Goal: Task Accomplishment & Management: Use online tool/utility

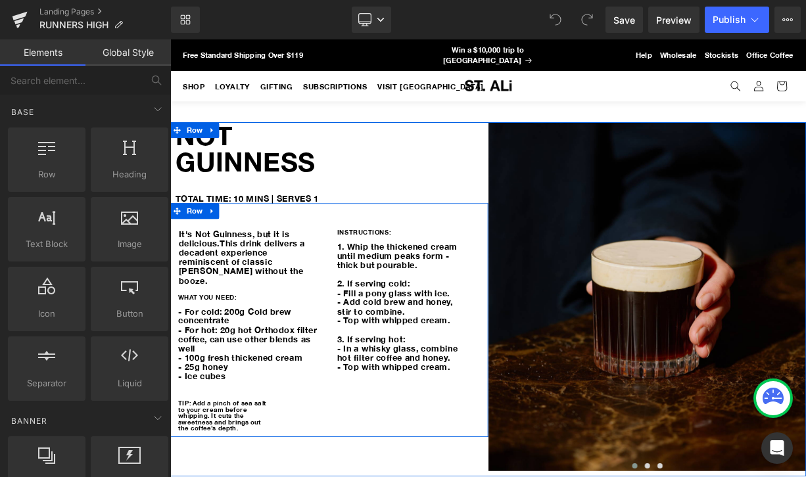
click at [417, 233] on div "TOTAL TIME: 10 MINS | SERVES 1 Text Block" at bounding box center [372, 239] width 391 height 12
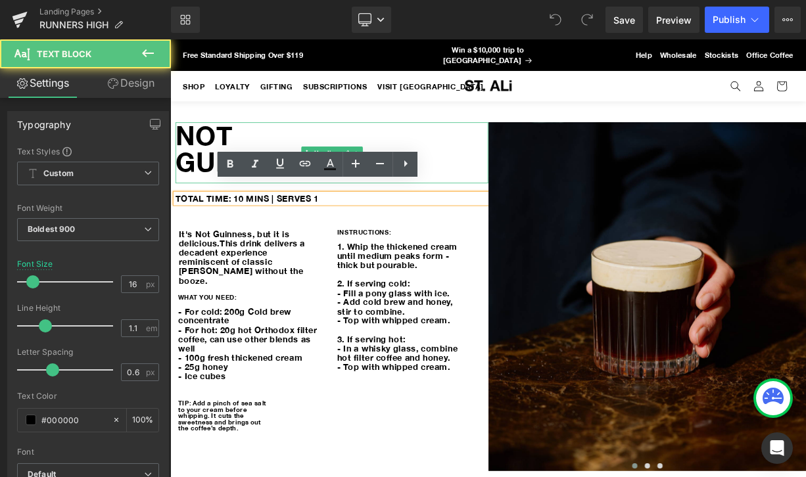
click at [305, 150] on h1 "NOT GUINNESS" at bounding box center [372, 176] width 391 height 66
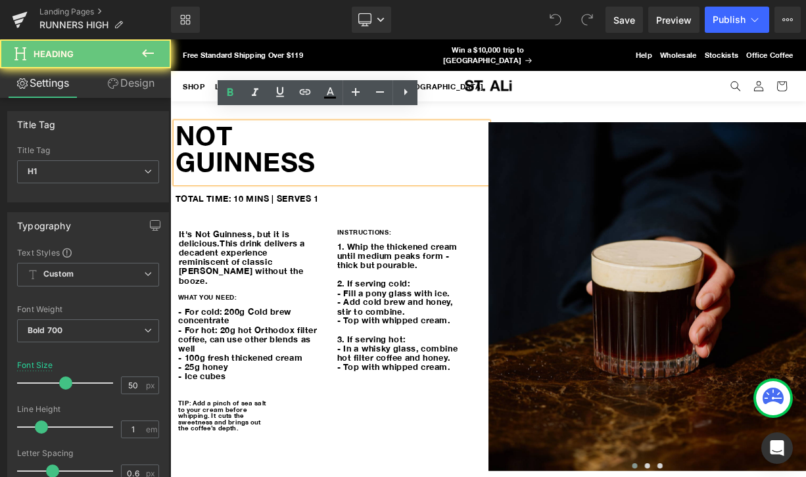
click at [346, 171] on h1 "NOT GUINNESS" at bounding box center [372, 176] width 391 height 66
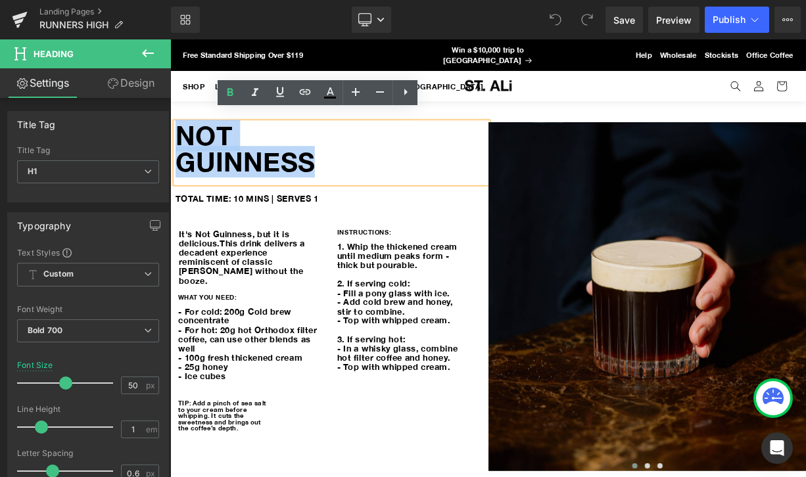
drag, startPoint x: 354, startPoint y: 185, endPoint x: 110, endPoint y: 152, distance: 246.6
click at [170, 152] on html "Skip to content Your cart is empty Continue shopping Have an account? Log in to…" at bounding box center [567, 313] width 795 height 548
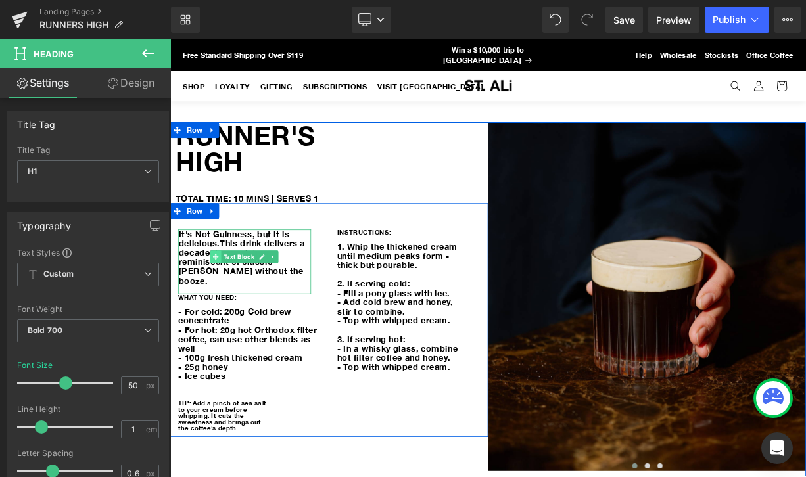
click at [231, 308] on icon at bounding box center [226, 312] width 7 height 8
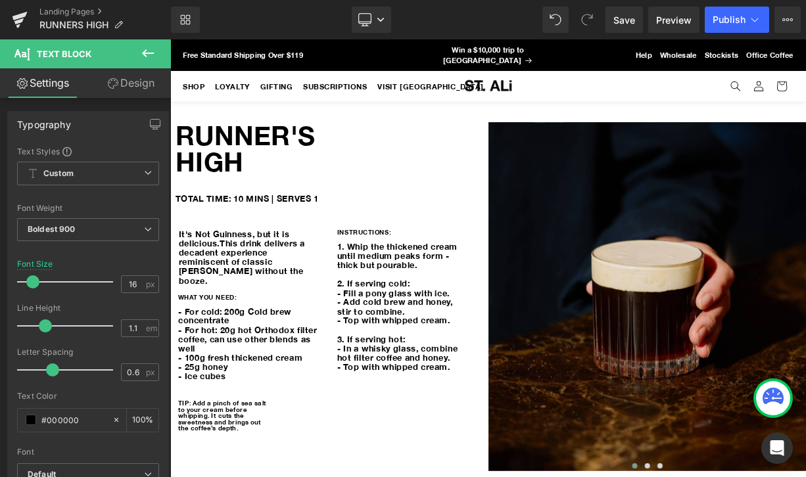
click at [255, 304] on span "Text Block" at bounding box center [256, 312] width 44 height 16
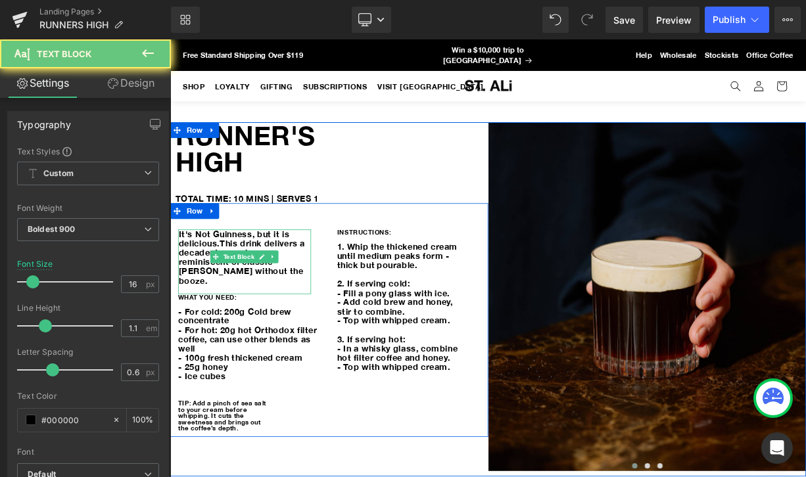
click at [271, 314] on span "This drink delivers a decadent experience reminiscent of classic [PERSON_NAME] …" at bounding box center [260, 317] width 158 height 58
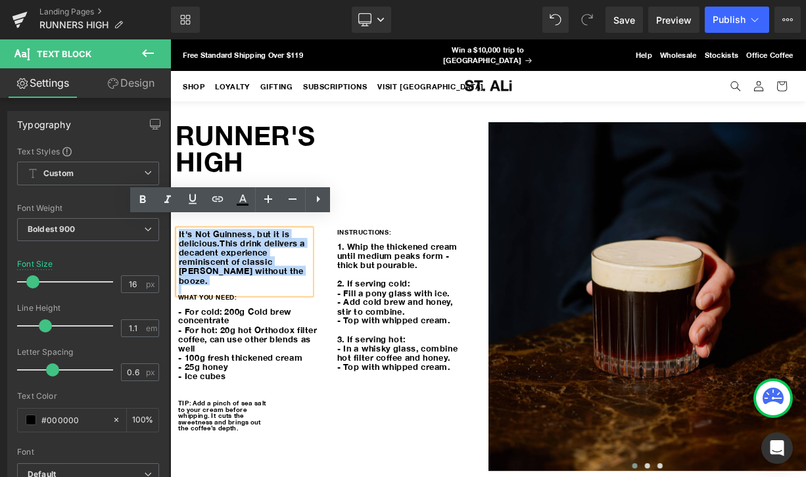
drag, startPoint x: 302, startPoint y: 323, endPoint x: 122, endPoint y: 272, distance: 187.2
click at [170, 272] on html "Skip to content Your cart is empty Continue shopping Have an account? Log in to…" at bounding box center [567, 313] width 795 height 548
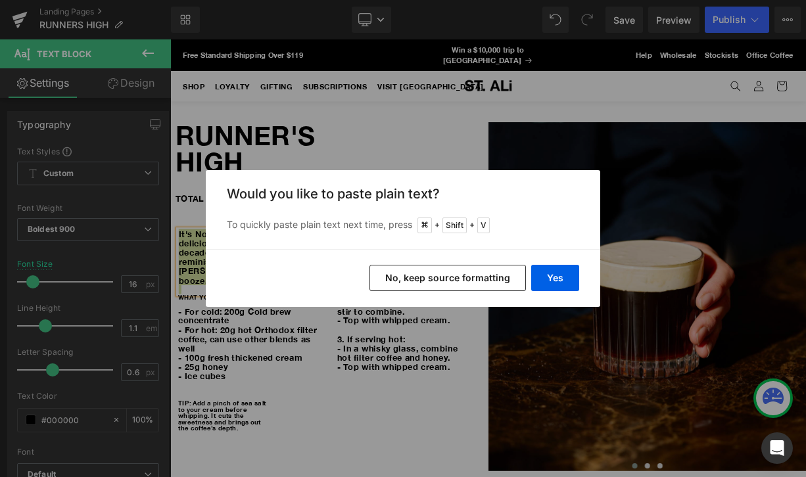
click at [477, 280] on button "No, keep source formatting" at bounding box center [447, 278] width 156 height 26
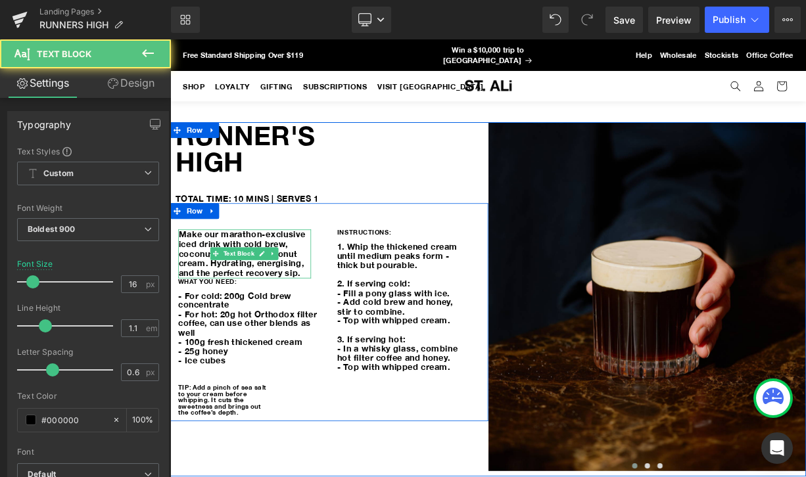
click at [242, 320] on span "Make our marathon-exclusive iced drink with cold brew, coconut water, and cocon…" at bounding box center [262, 307] width 162 height 61
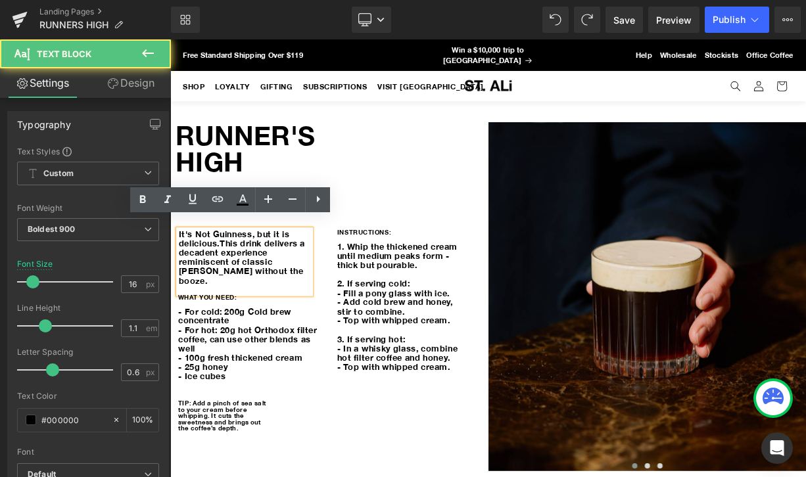
click at [327, 346] on p at bounding box center [264, 352] width 166 height 12
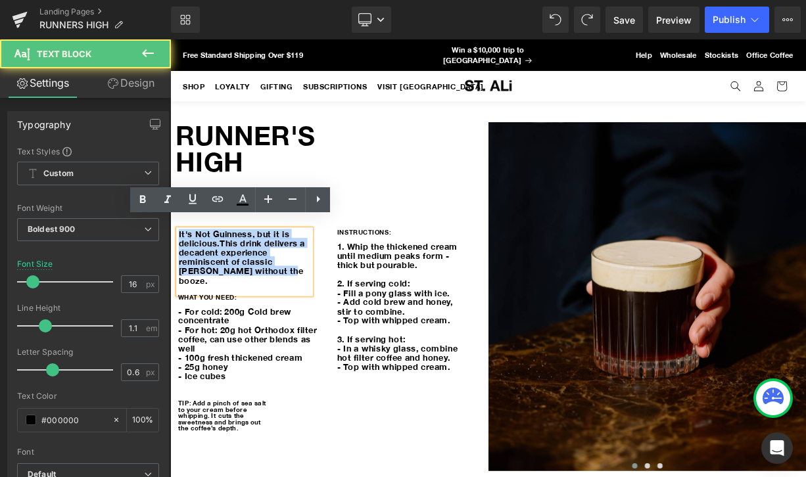
drag, startPoint x: 307, startPoint y: 317, endPoint x: 116, endPoint y: 265, distance: 197.7
click at [170, 265] on html "Skip to content Your cart is empty Continue shopping Have an account? Log in to…" at bounding box center [567, 313] width 795 height 548
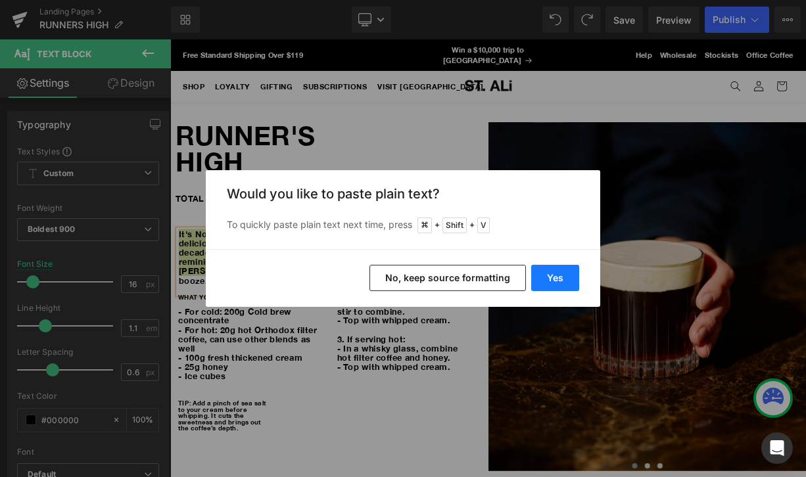
click at [542, 277] on button "Yes" at bounding box center [555, 278] width 48 height 26
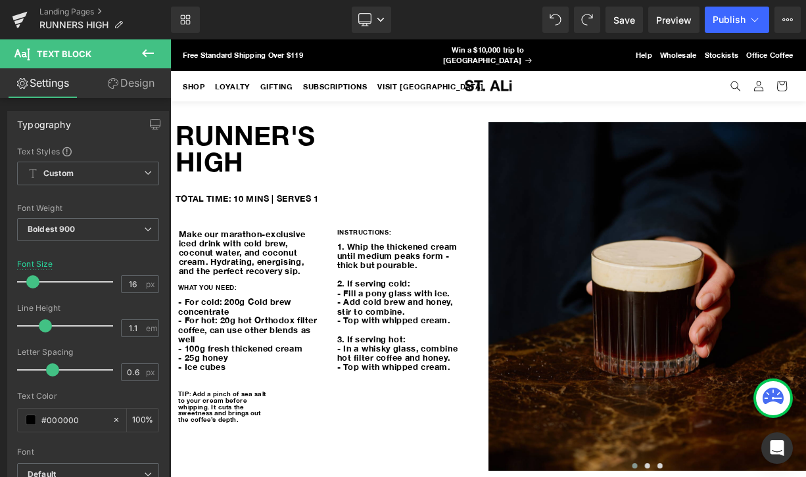
click at [239, 432] on p "- 25g honey" at bounding box center [269, 438] width 179 height 12
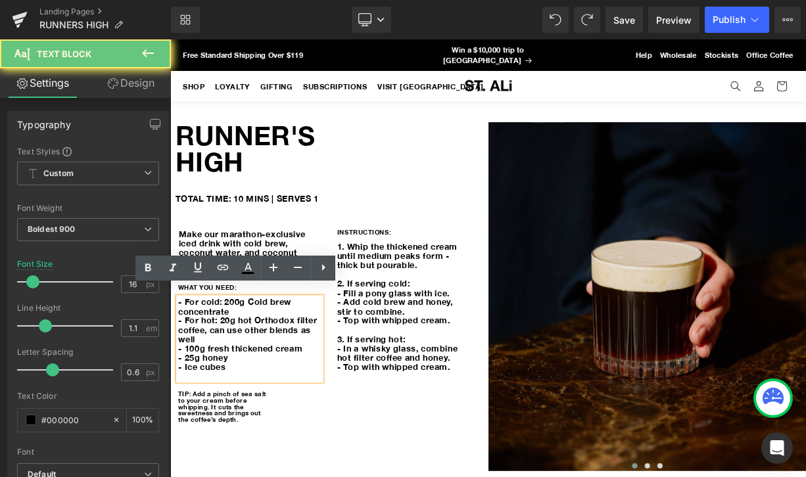
click at [241, 443] on p "- Ice cubes" at bounding box center [269, 449] width 179 height 12
click at [258, 443] on p "- Ice cubes" at bounding box center [269, 449] width 179 height 12
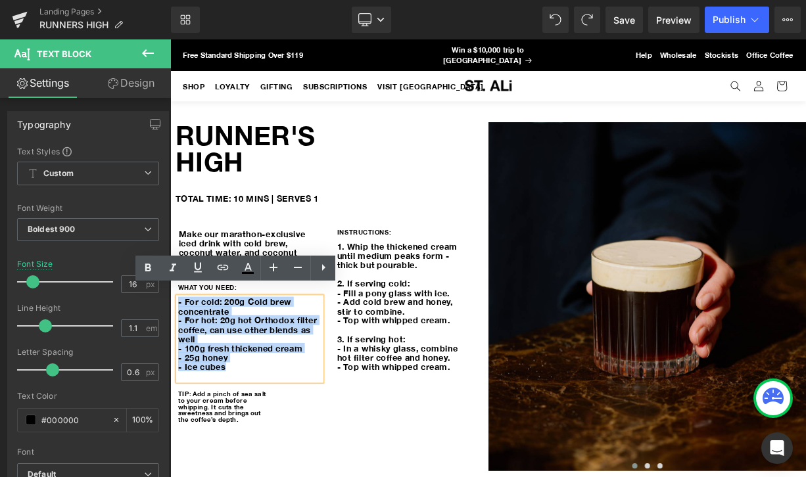
drag, startPoint x: 253, startPoint y: 437, endPoint x: 133, endPoint y: 345, distance: 150.9
click at [170, 345] on html "Skip to content Your cart is empty Continue shopping Have an account? Log in to…" at bounding box center [567, 313] width 795 height 548
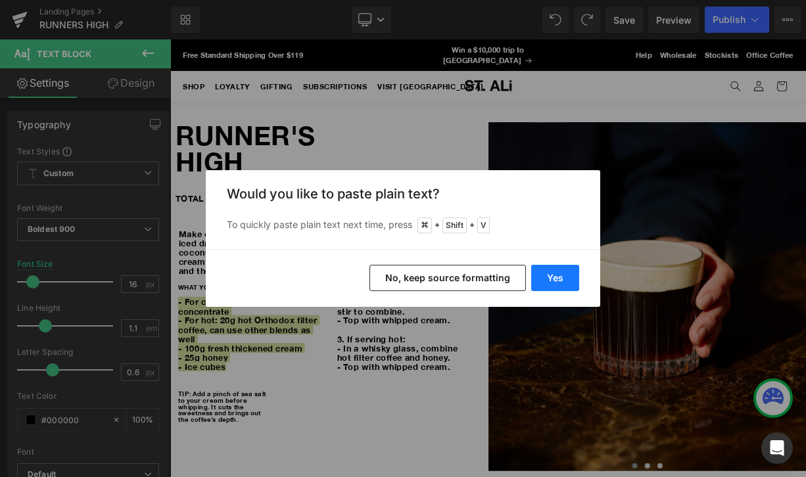
click at [559, 286] on button "Yes" at bounding box center [555, 278] width 48 height 26
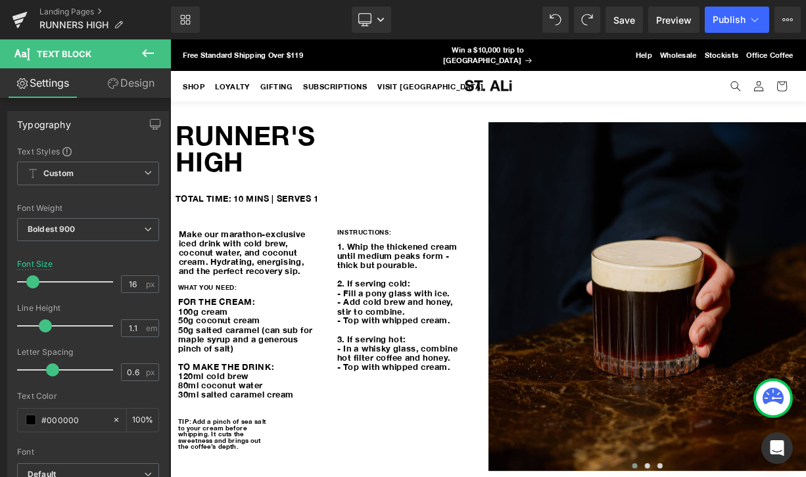
click at [467, 339] on p "2. If serving cold:" at bounding box center [462, 345] width 166 height 12
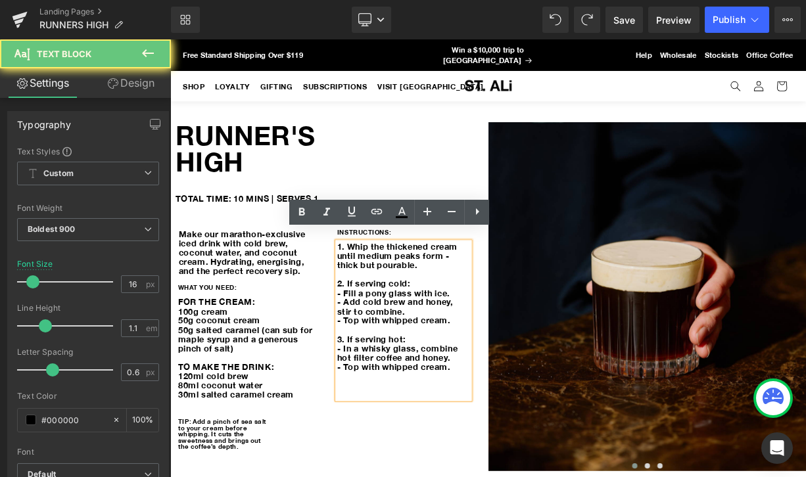
click at [492, 311] on p "1. Whip the thickened cream until medium peaks form - thick but pourable." at bounding box center [462, 310] width 166 height 35
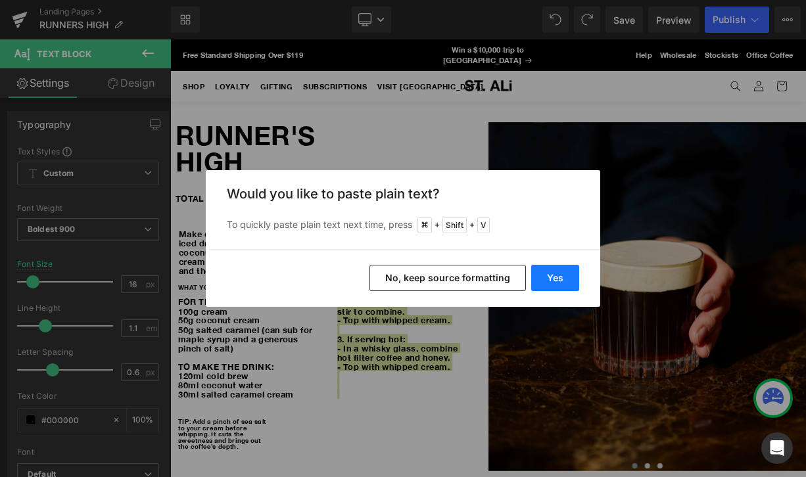
click at [538, 277] on button "Yes" at bounding box center [555, 278] width 48 height 26
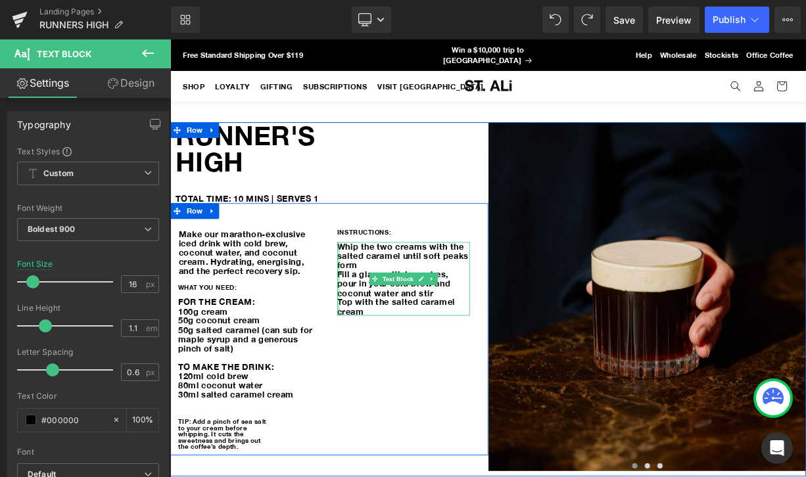
click at [382, 293] on div at bounding box center [380, 339] width 3 height 93
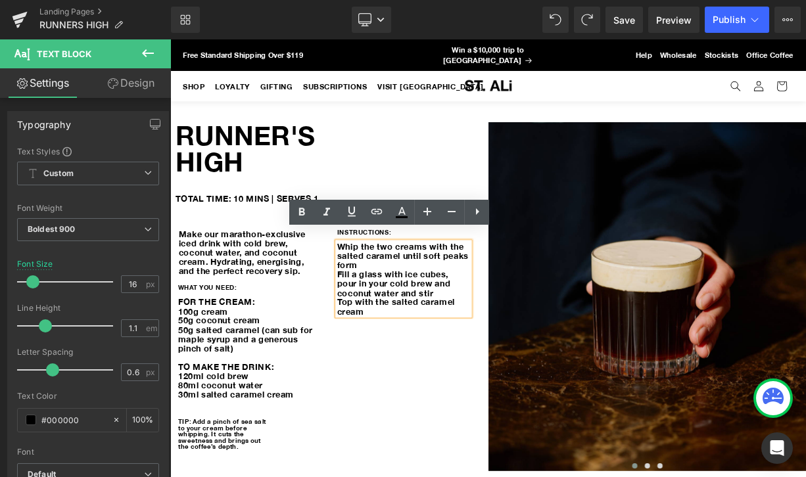
click at [384, 293] on p "Whip the two creams with the salted caramel until soft peaks form" at bounding box center [462, 310] width 166 height 35
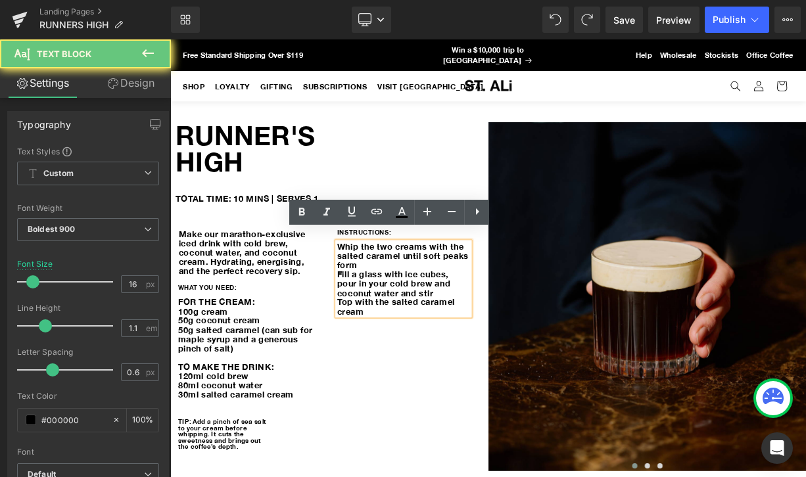
click at [381, 293] on p "Whip the two creams with the salted caramel until soft peaks form" at bounding box center [462, 310] width 166 height 35
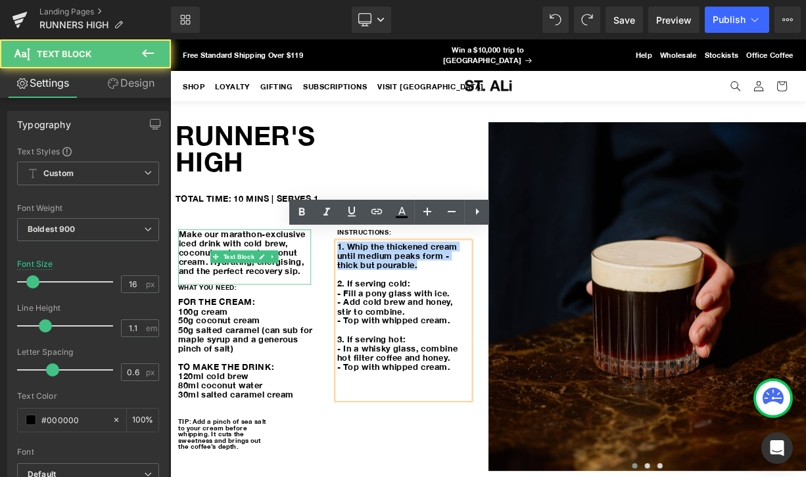
drag, startPoint x: 486, startPoint y: 310, endPoint x: 319, endPoint y: 283, distance: 168.5
click at [319, 283] on div "Make our marathon-exclusive iced drink with cold brew, coconut water, and cocon…" at bounding box center [369, 403] width 398 height 316
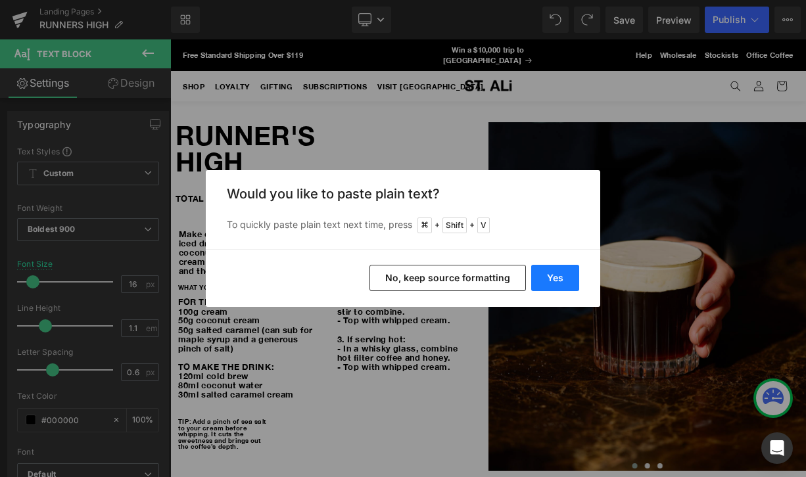
click at [570, 277] on button "Yes" at bounding box center [555, 278] width 48 height 26
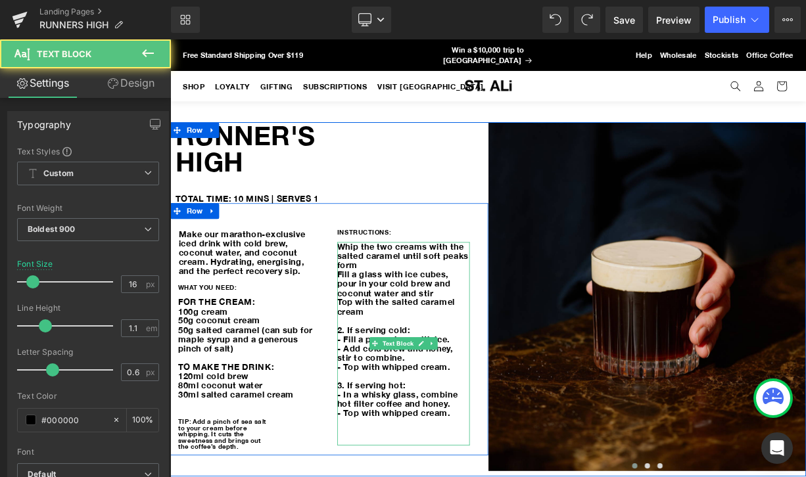
click at [429, 362] on p "Top with the salted caramel cream" at bounding box center [462, 373] width 166 height 23
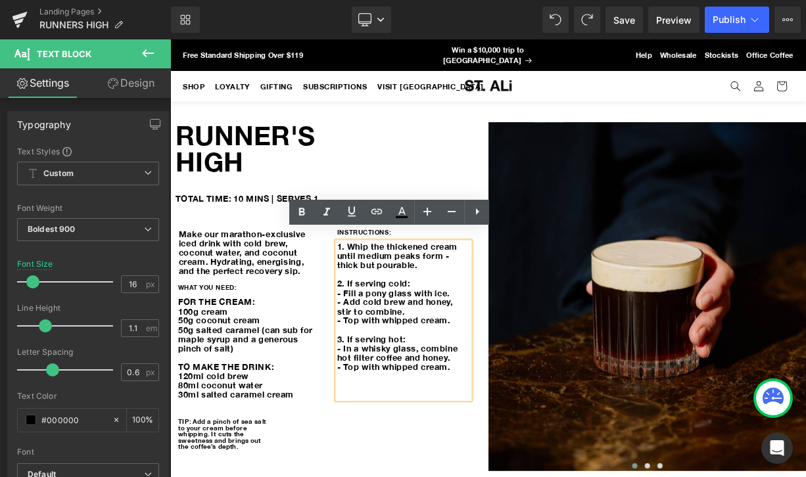
click at [477, 397] on p at bounding box center [462, 403] width 166 height 12
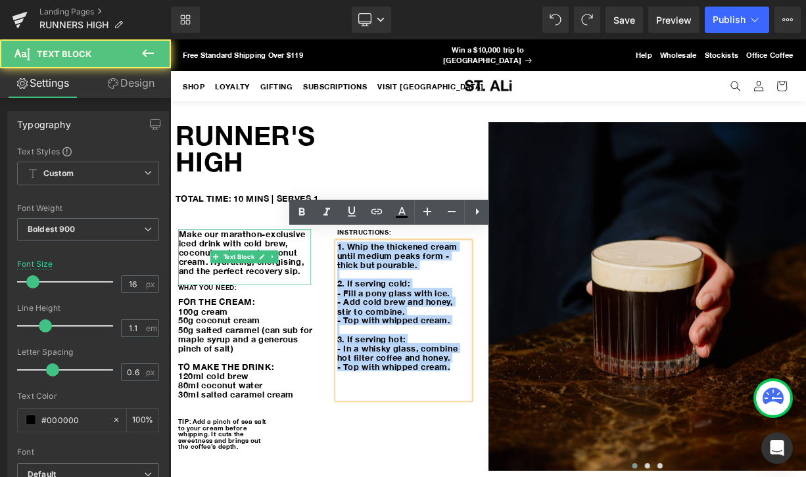
drag, startPoint x: 520, startPoint y: 435, endPoint x: 329, endPoint y: 285, distance: 243.0
click at [329, 285] on div "Make our marathon-exclusive iced drink with cold brew, coconut water, and cocon…" at bounding box center [369, 403] width 398 height 316
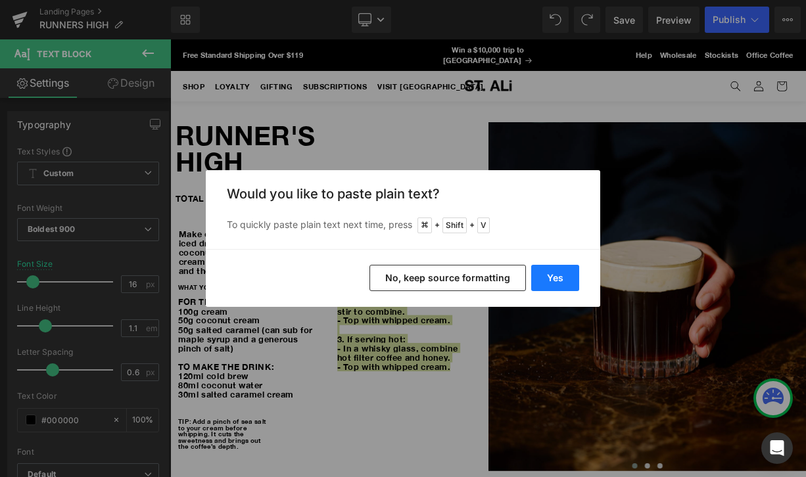
click at [538, 274] on button "Yes" at bounding box center [555, 278] width 48 height 26
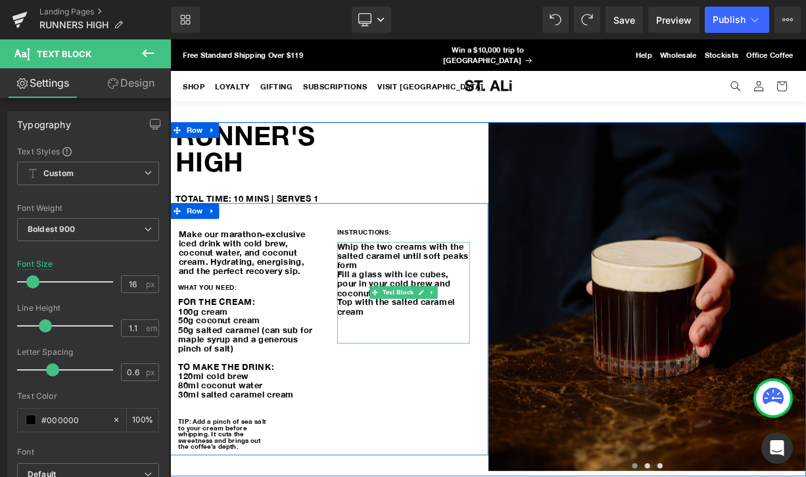
click at [383, 293] on p "Whip the two creams with the salted caramel until soft peaks form" at bounding box center [462, 310] width 166 height 35
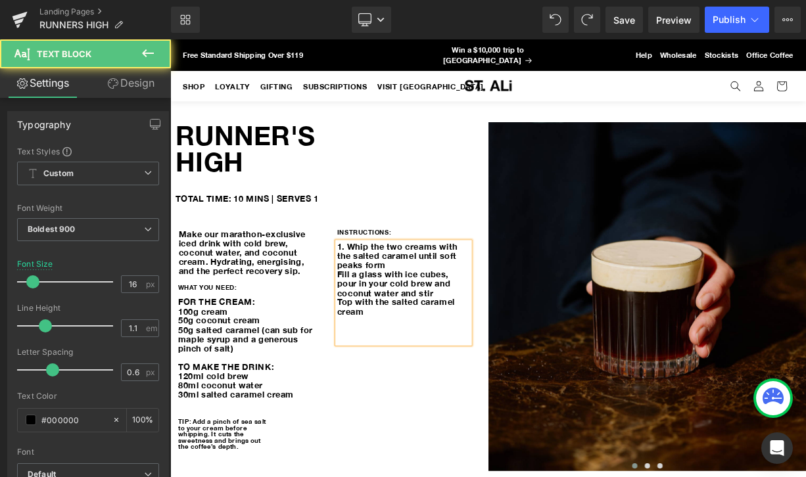
click at [443, 313] on p "1. Whip the two creams with the salted caramel until soft peaks form" at bounding box center [462, 310] width 166 height 35
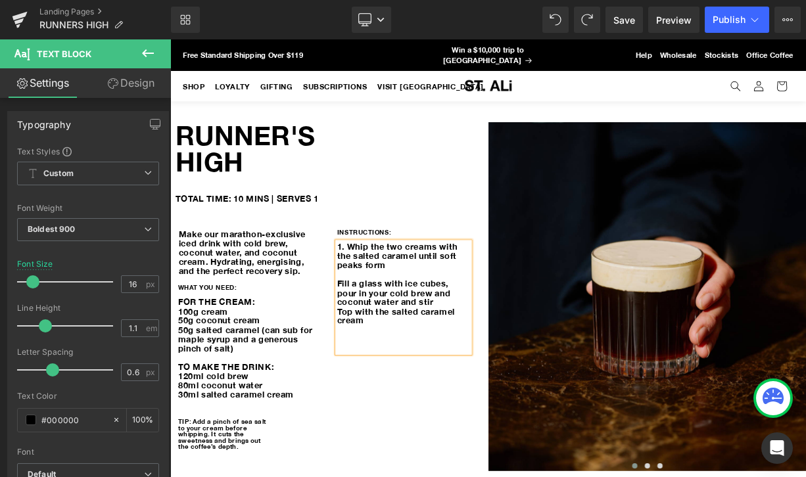
click at [382, 339] on p "Fill a glass with ice cubes, pour in your cold brew and coconut water and stir" at bounding box center [462, 356] width 166 height 35
click at [379, 363] on div "1. Whip the two creams with the salted caramel until soft peaks form 2. Fill a …" at bounding box center [462, 362] width 166 height 139
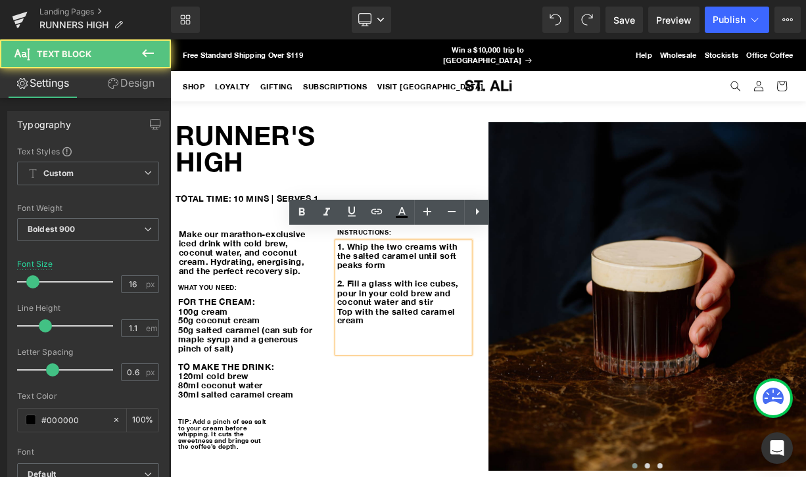
click at [384, 374] on p "Top with the salted caramel cream" at bounding box center [462, 385] width 166 height 23
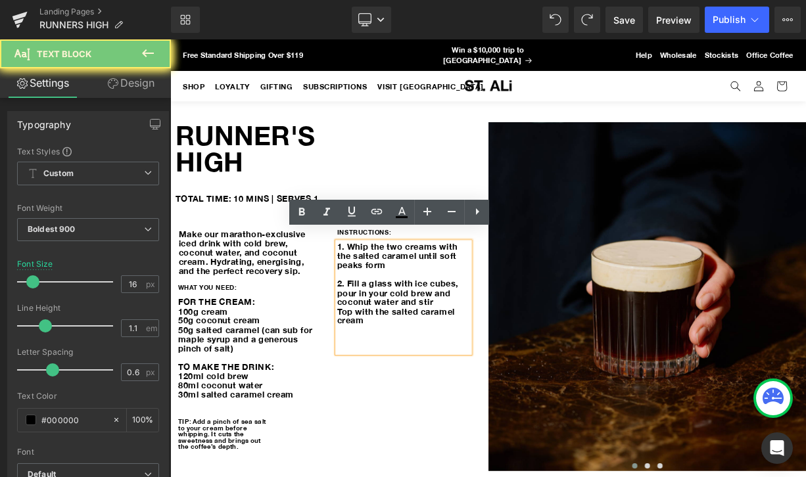
click at [381, 374] on p "Top with the salted caramel cream" at bounding box center [462, 385] width 166 height 23
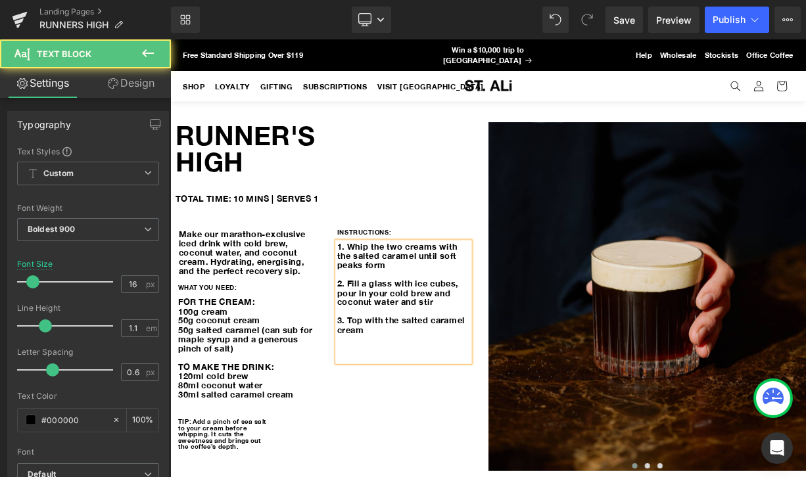
click at [442, 409] on p at bounding box center [462, 415] width 166 height 12
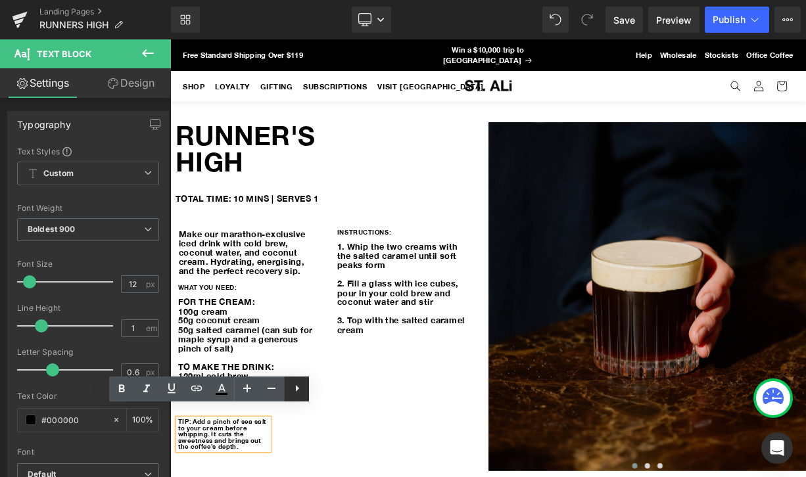
click at [302, 396] on link at bounding box center [296, 389] width 25 height 25
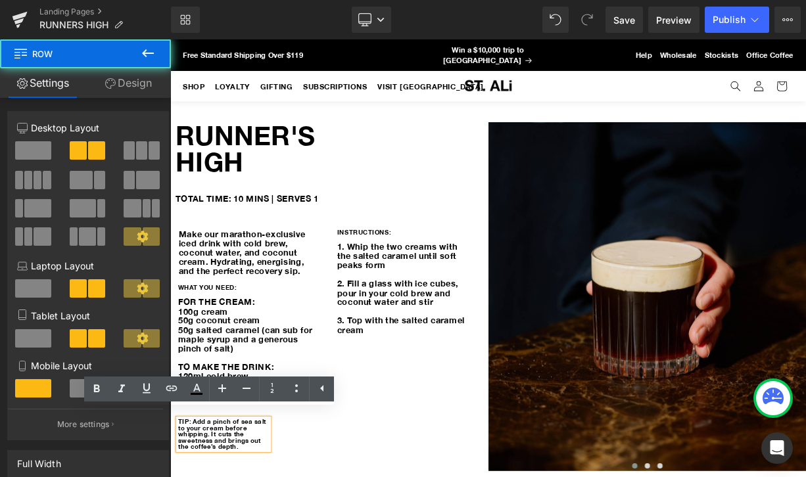
click at [381, 477] on div "Image RUNNER'S HIGH Heading The Aeropress is a quick, easy, and versatile way t…" at bounding box center [567, 364] width 795 height 443
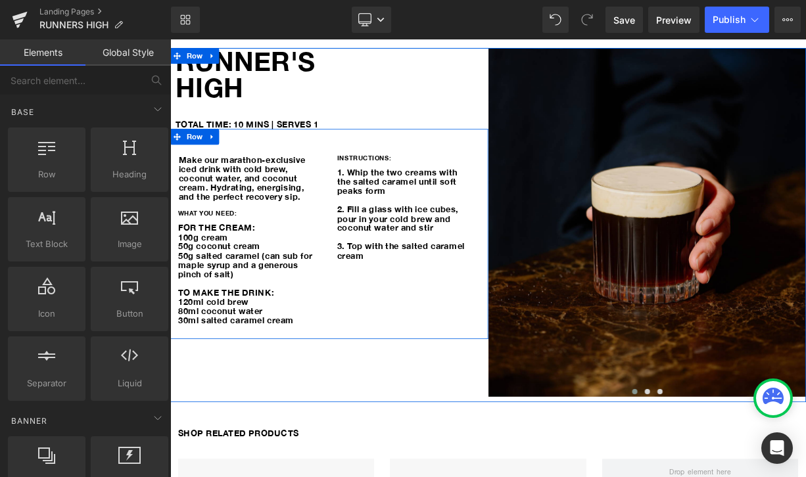
scroll to position [89, 0]
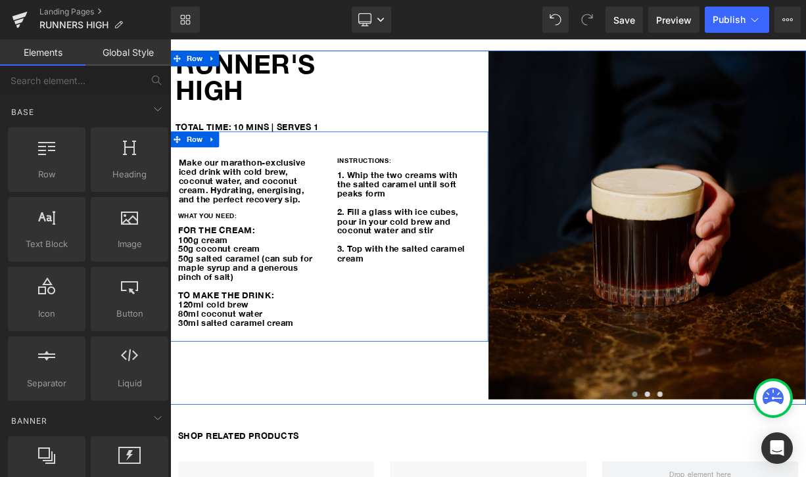
click at [285, 226] on p "Make our marathon-exclusive iced drink with cold brew, coconut water, and cocon…" at bounding box center [264, 217] width 166 height 58
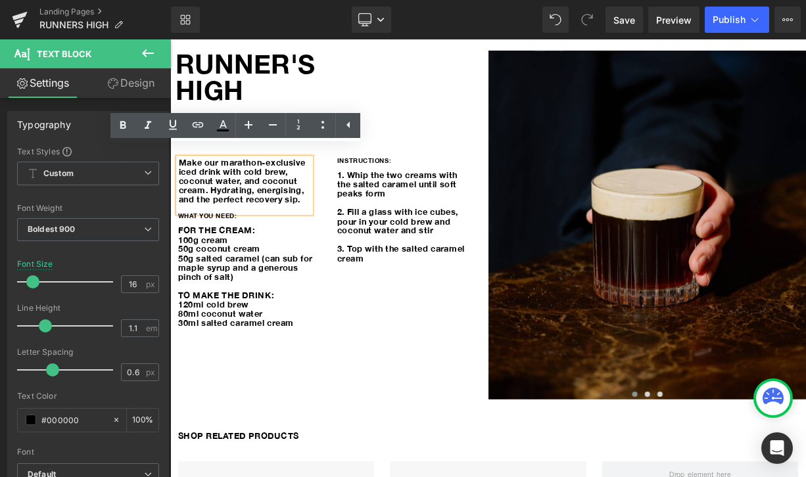
click at [457, 266] on span "Text Block" at bounding box center [455, 267] width 44 height 16
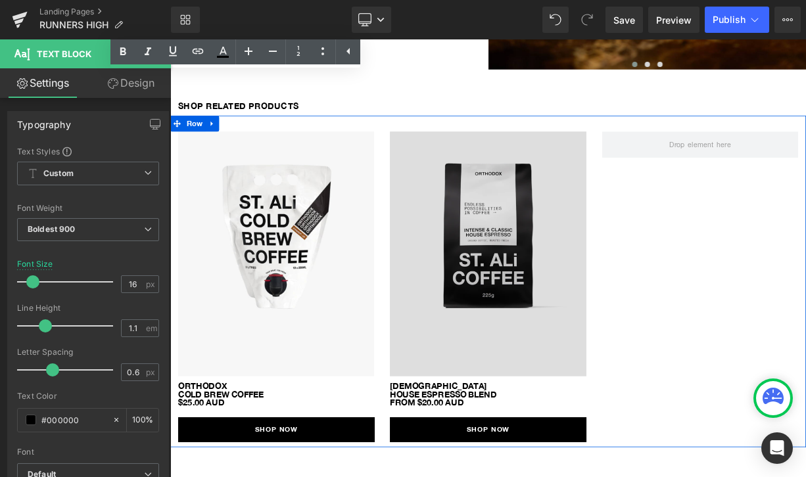
scroll to position [392, 0]
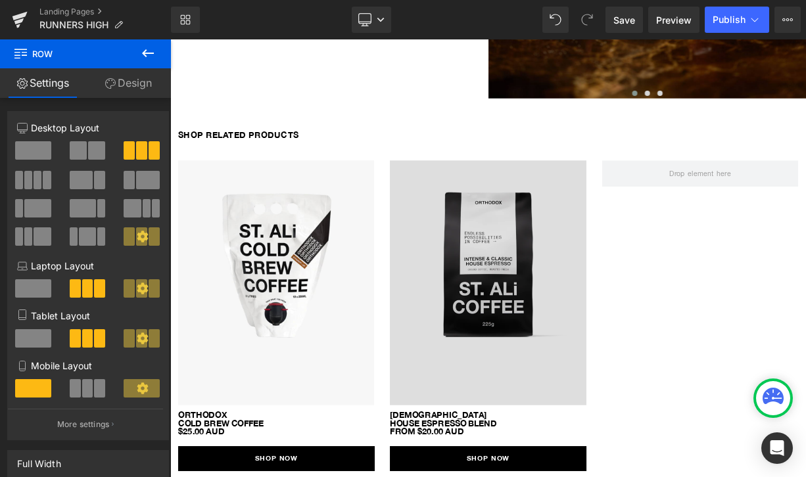
scroll to position [519, 0]
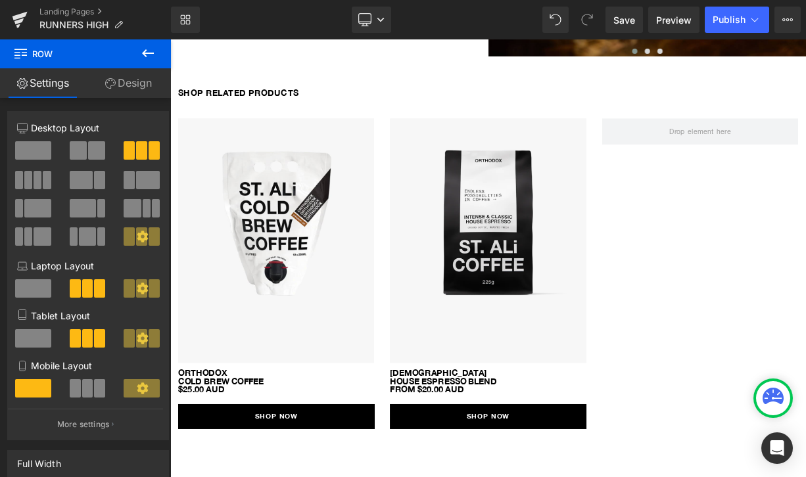
click at [805, 357] on div "Image orthodox cold brew coffee $25.00 aud Text Block SHOP NOW Button Image ORT…" at bounding box center [567, 325] width 795 height 415
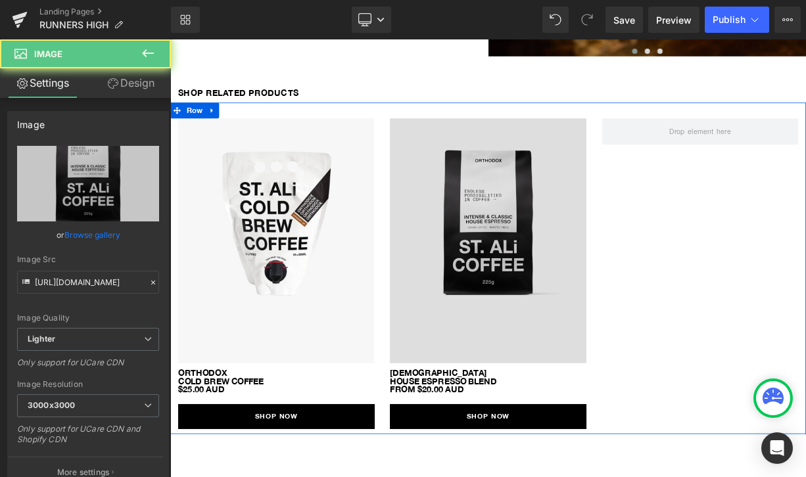
click at [539, 253] on img at bounding box center [567, 291] width 245 height 307
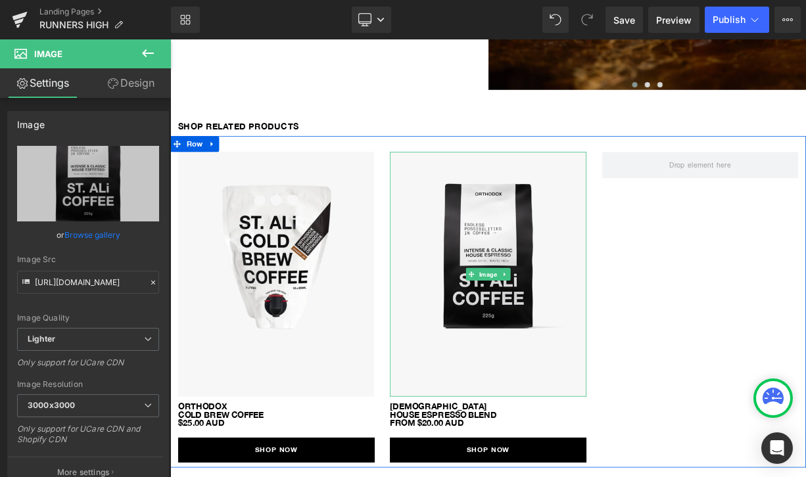
scroll to position [476, 0]
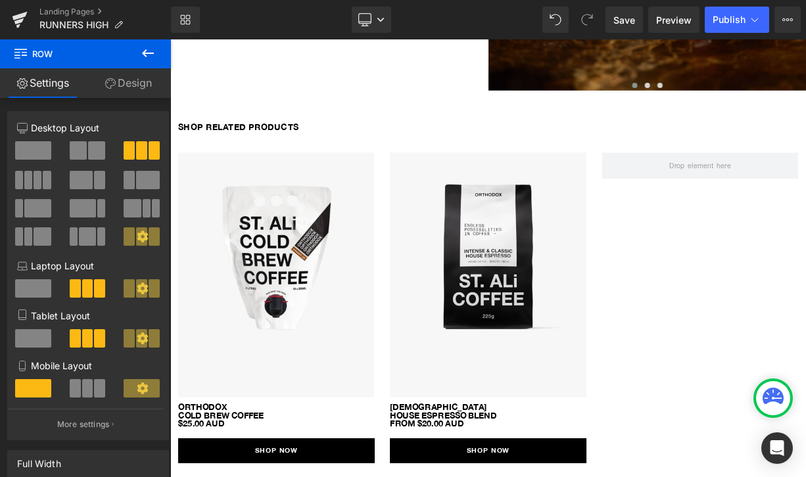
click at [148, 54] on icon at bounding box center [148, 53] width 16 height 16
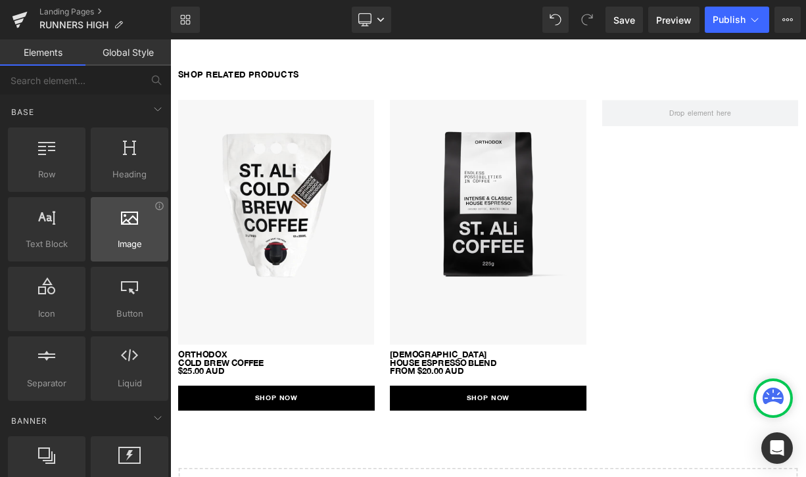
scroll to position [14, 0]
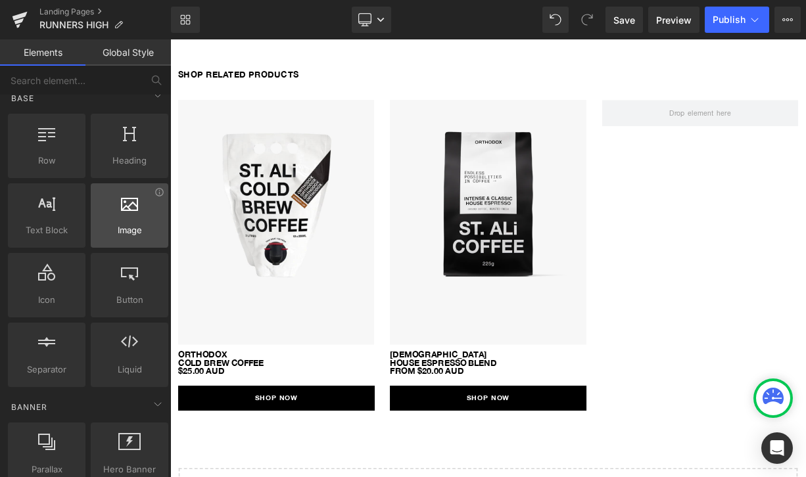
click at [113, 209] on div at bounding box center [130, 209] width 70 height 30
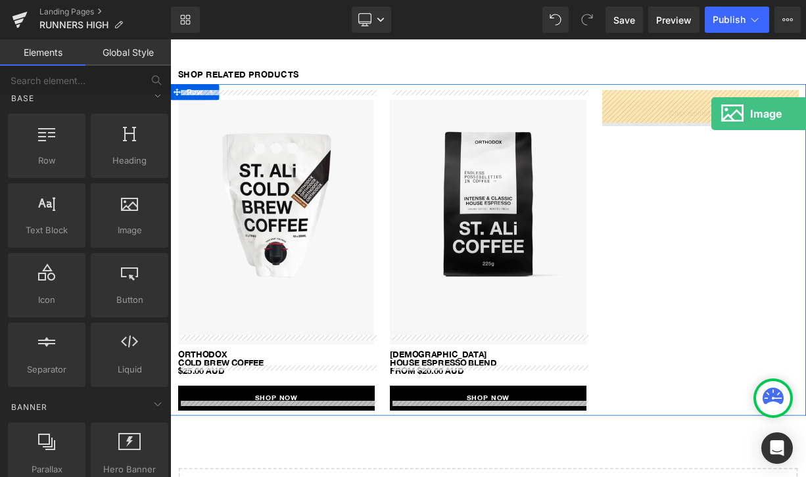
drag, startPoint x: 297, startPoint y: 262, endPoint x: 847, endPoint y: 132, distance: 565.3
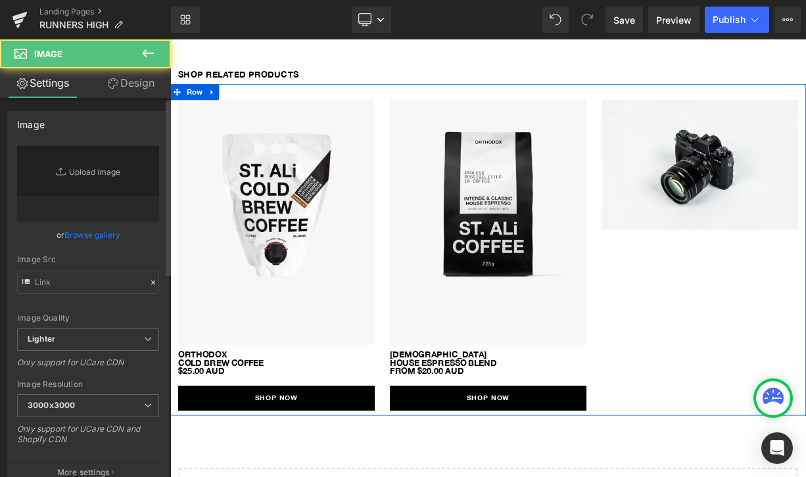
type input "//[DOMAIN_NAME][URL]"
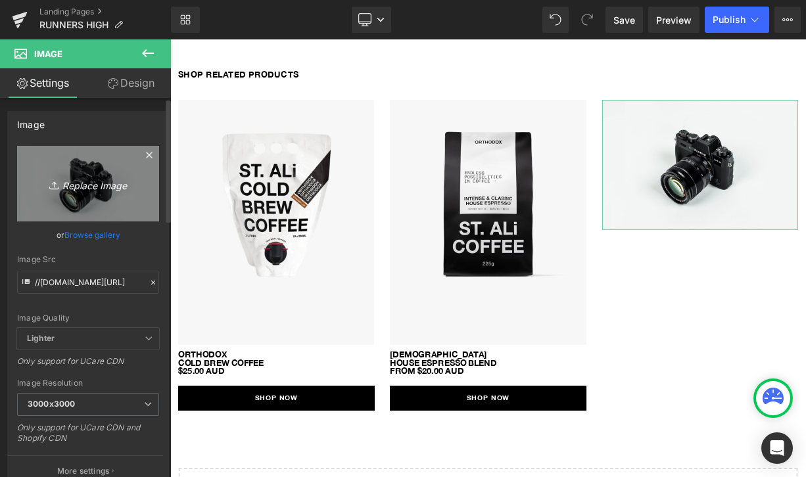
click at [91, 191] on icon "Replace Image" at bounding box center [87, 183] width 105 height 16
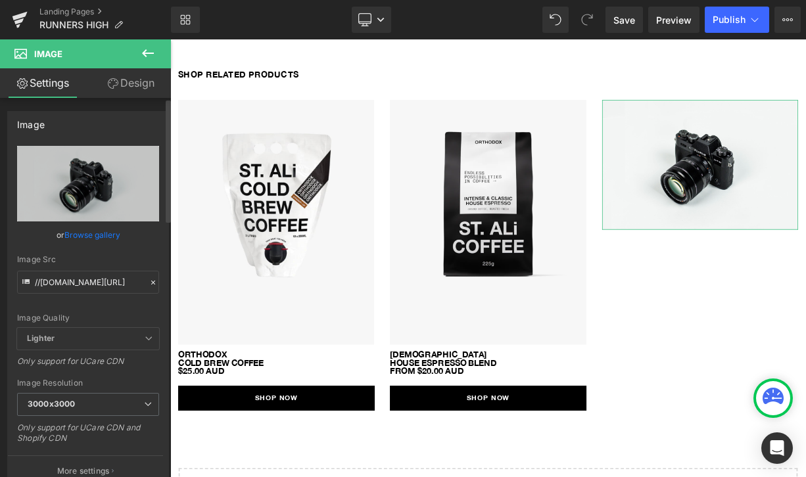
click at [69, 237] on link "Browse gallery" at bounding box center [92, 234] width 56 height 23
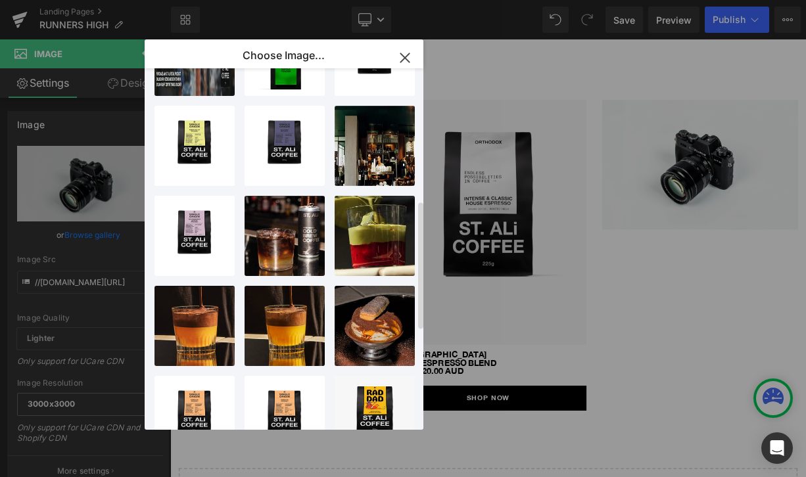
scroll to position [0, 0]
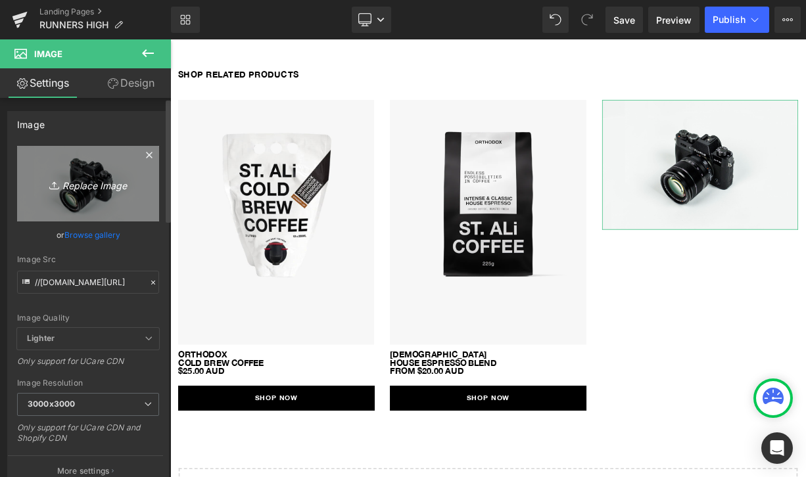
click at [96, 189] on icon "Replace Image" at bounding box center [87, 183] width 105 height 16
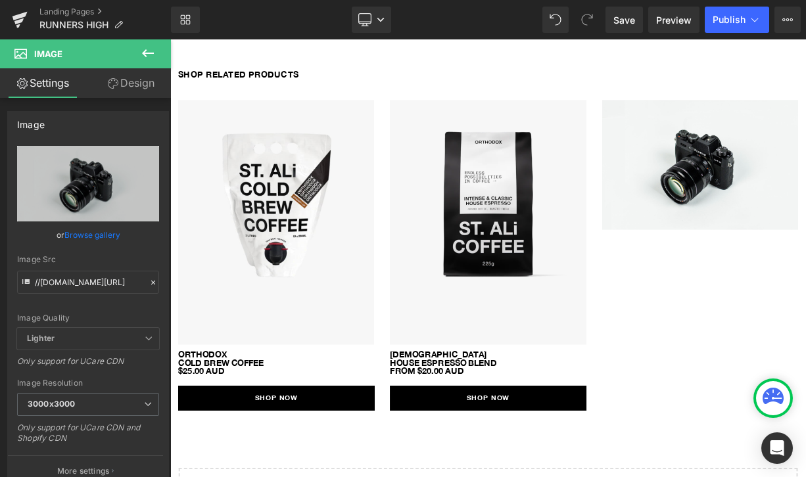
type input "C:\fakepath\Untitleddesign-2025-10-07T130609.520.png"
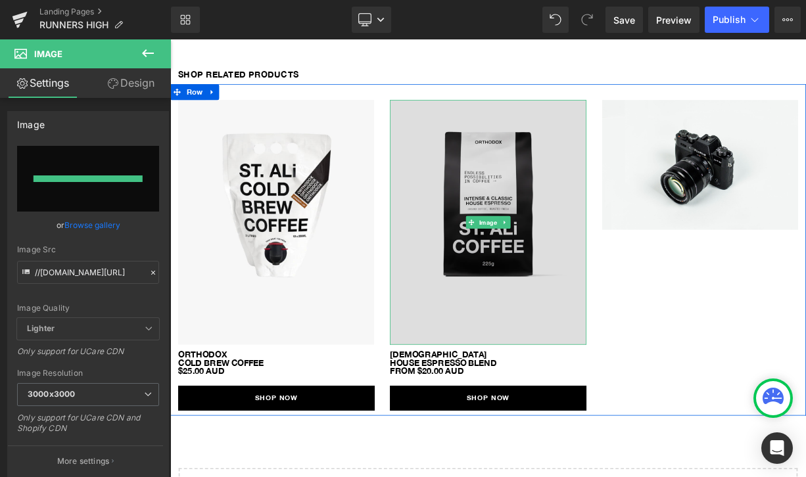
type input "[URL][DOMAIN_NAME]"
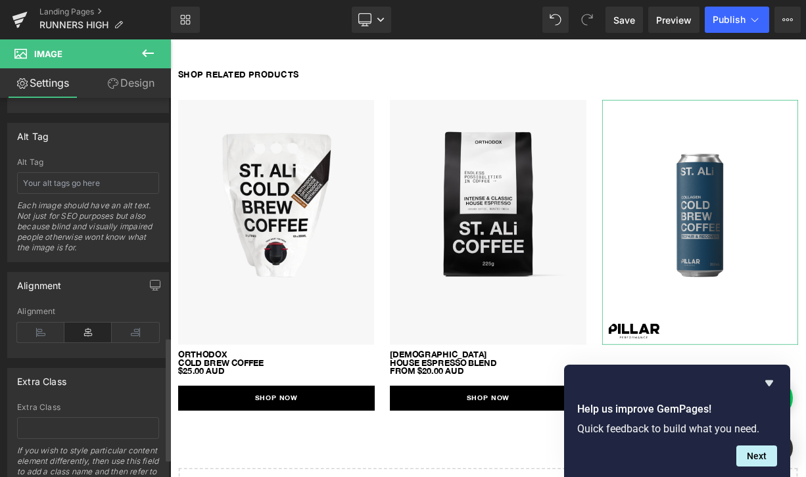
scroll to position [789, 0]
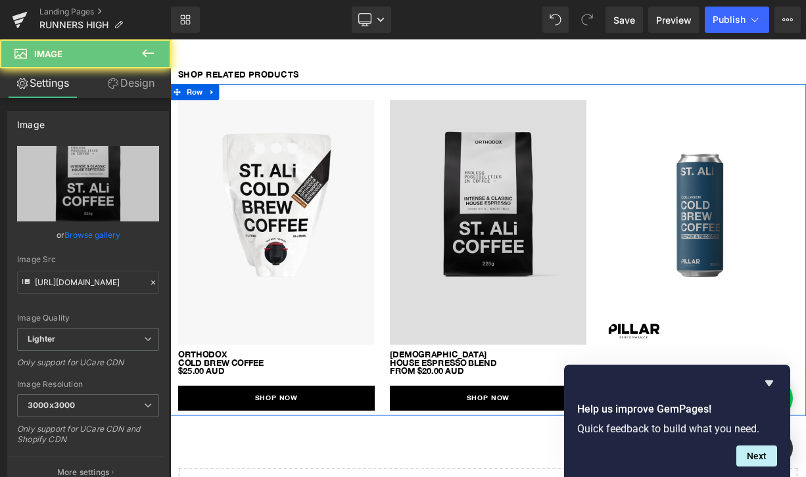
click at [580, 315] on img at bounding box center [567, 269] width 245 height 307
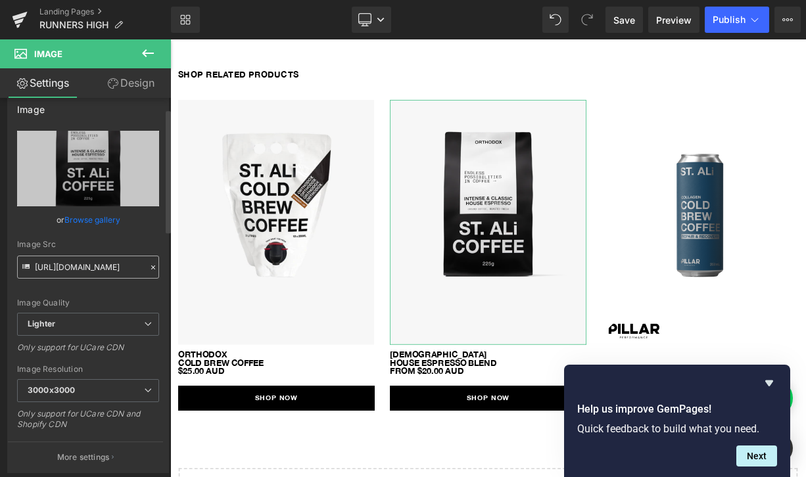
scroll to position [33, 0]
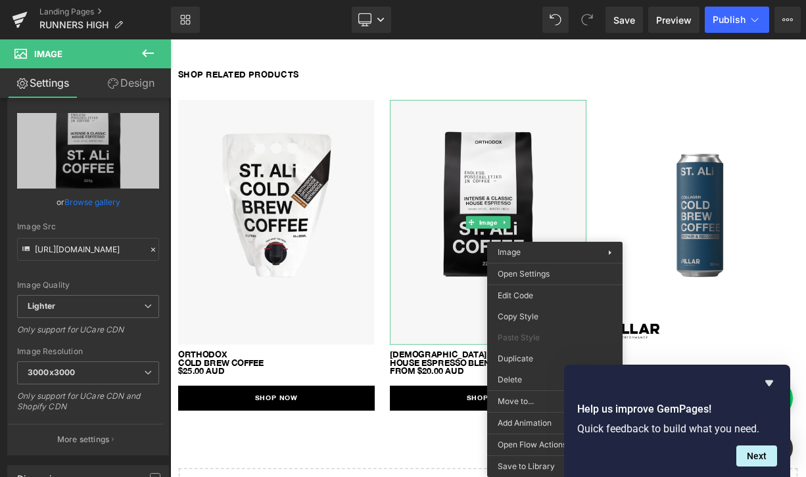
click at [369, 431] on div "Rendering Content" at bounding box center [403, 425] width 81 height 14
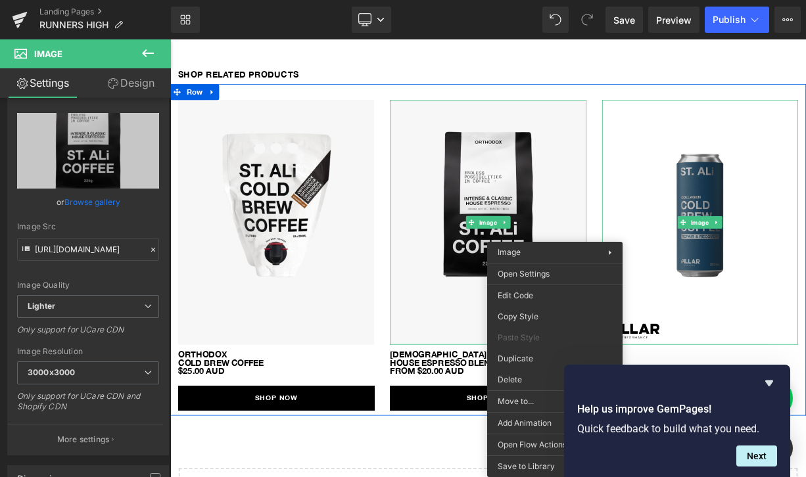
scroll to position [538, 0]
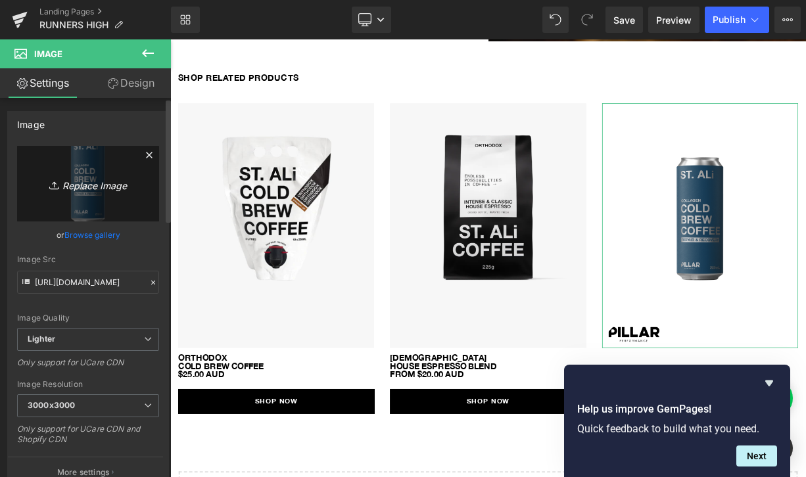
click at [80, 181] on icon "Replace Image" at bounding box center [87, 183] width 105 height 16
type input "C:\fakepath\Untitleddesign-2025-10-07T130609.520.png"
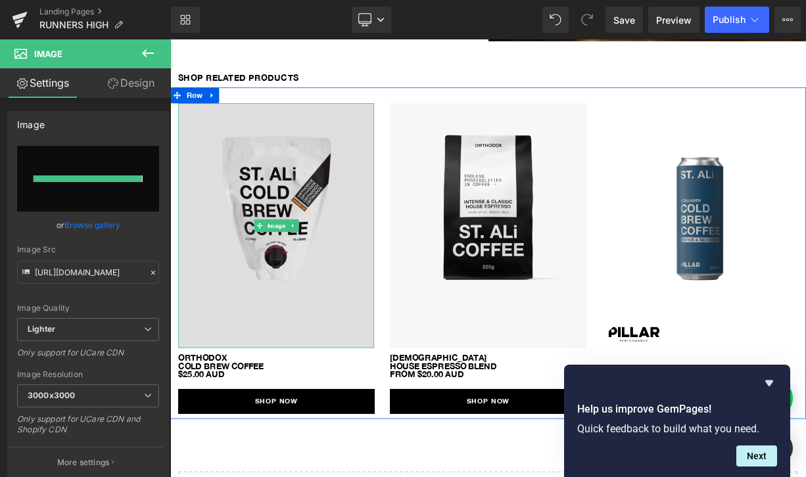
type input "[URL][DOMAIN_NAME]"
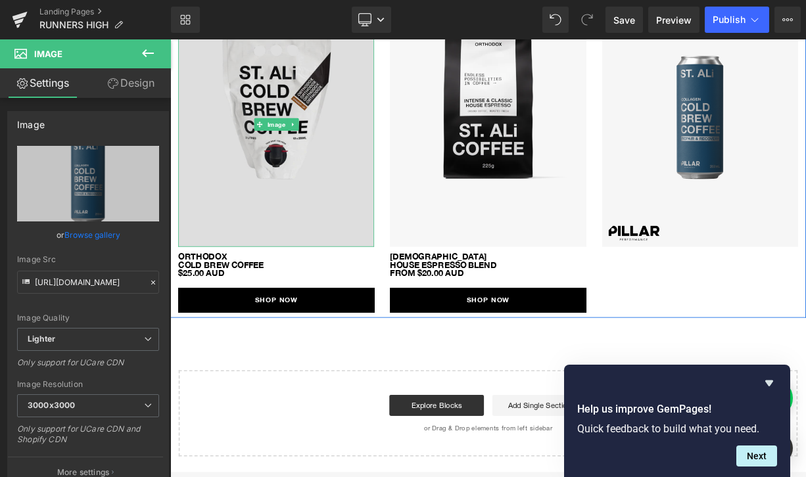
scroll to position [665, 0]
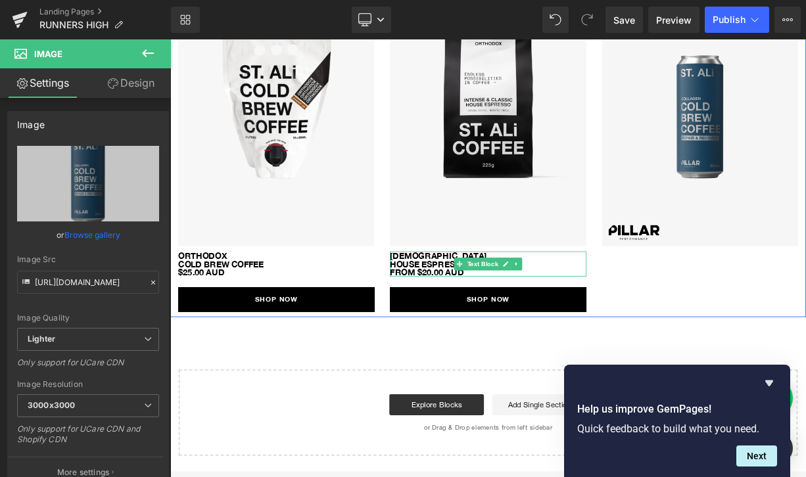
click at [510, 315] on p "HOUSE ESPRESSO BLEND FROM $20.00 AUD" at bounding box center [567, 325] width 245 height 21
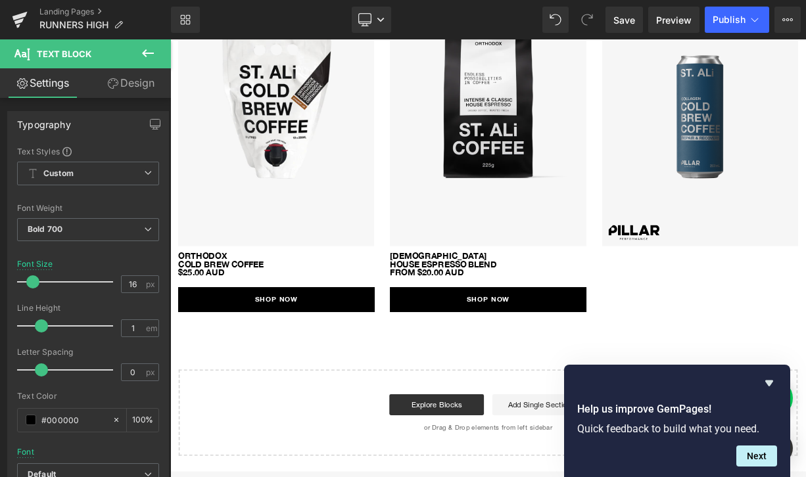
click at [154, 51] on icon at bounding box center [148, 53] width 16 height 16
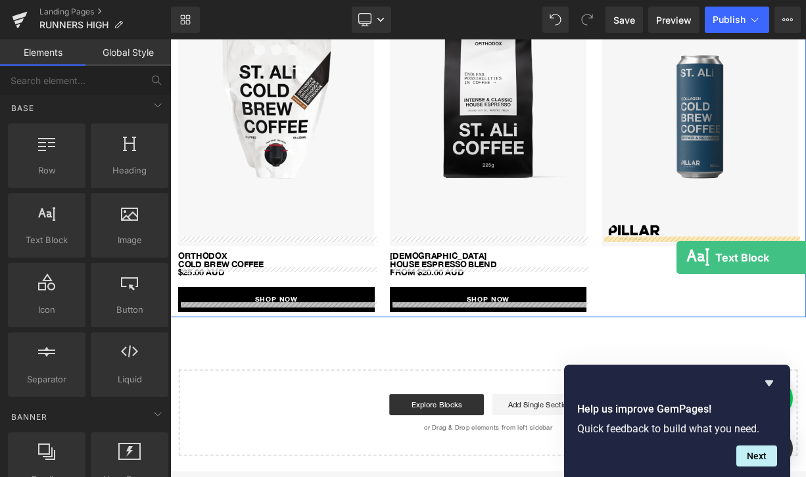
drag, startPoint x: 296, startPoint y: 275, endPoint x: 803, endPoint y: 313, distance: 508.1
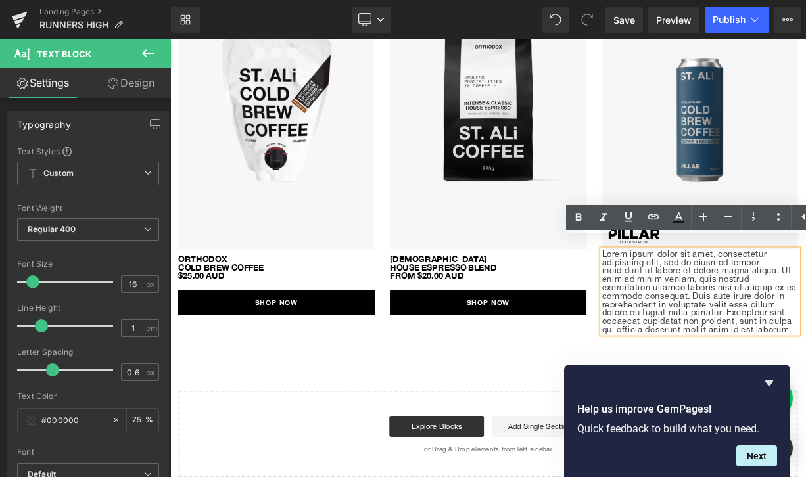
click at [507, 319] on p "HOUSE ESPRESSO BLEND FROM $20.00 AUD" at bounding box center [567, 329] width 245 height 21
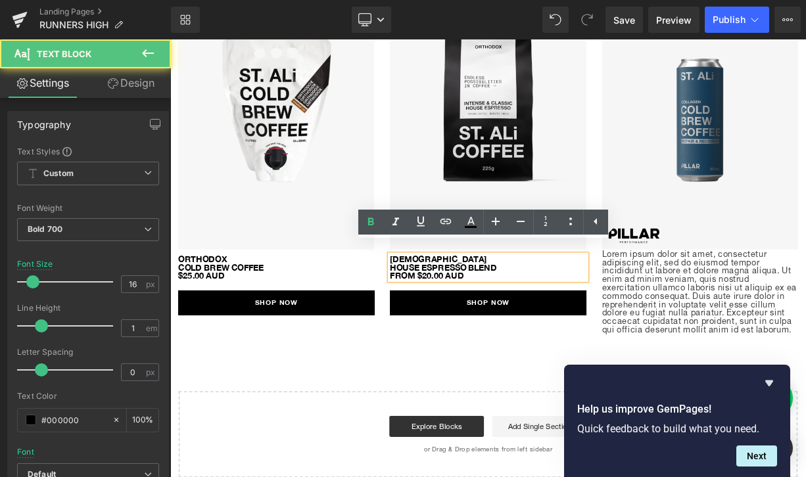
scroll to position [659, 0]
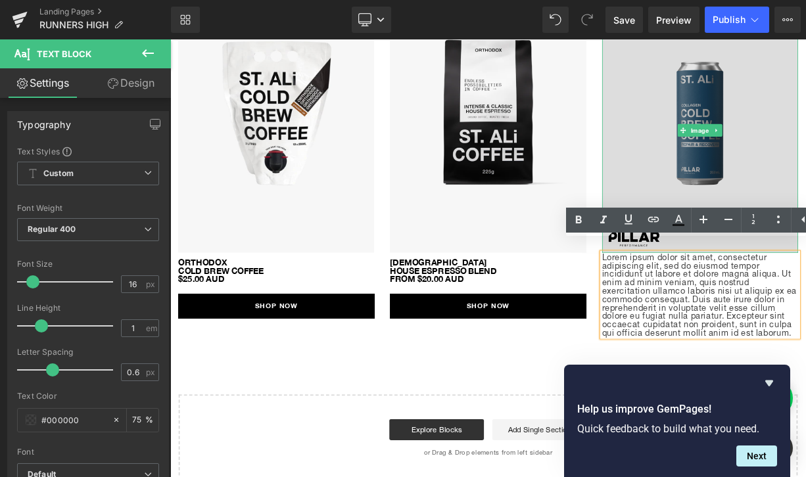
scroll to position [663, 0]
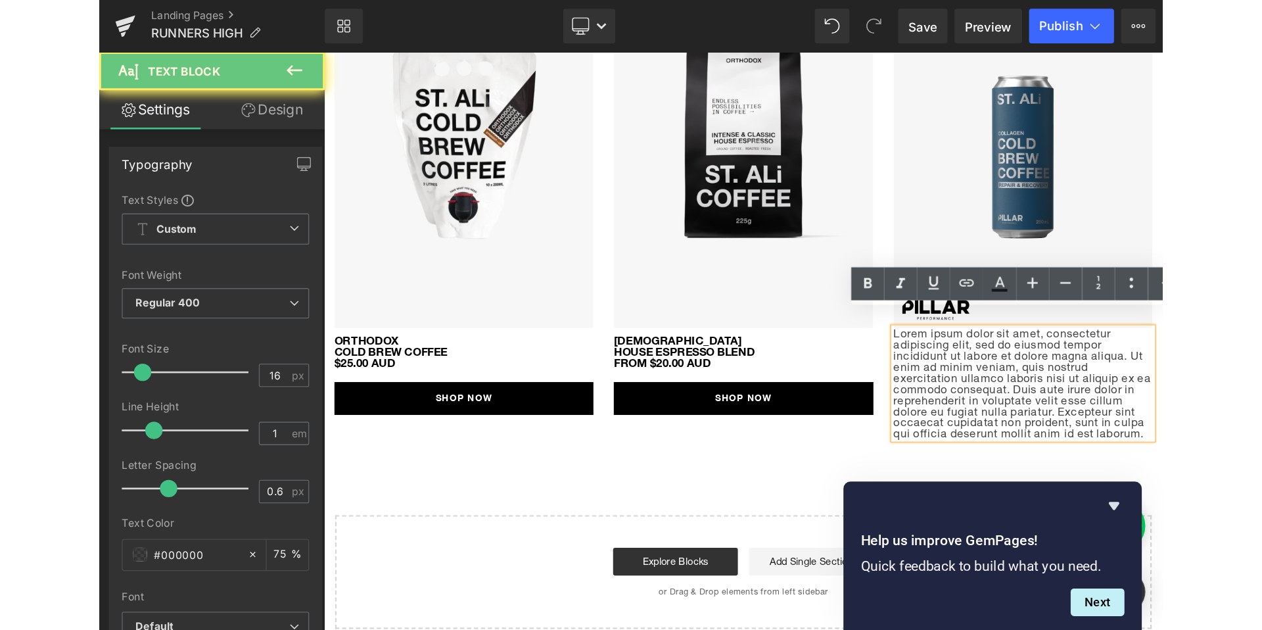
scroll to position [664, 0]
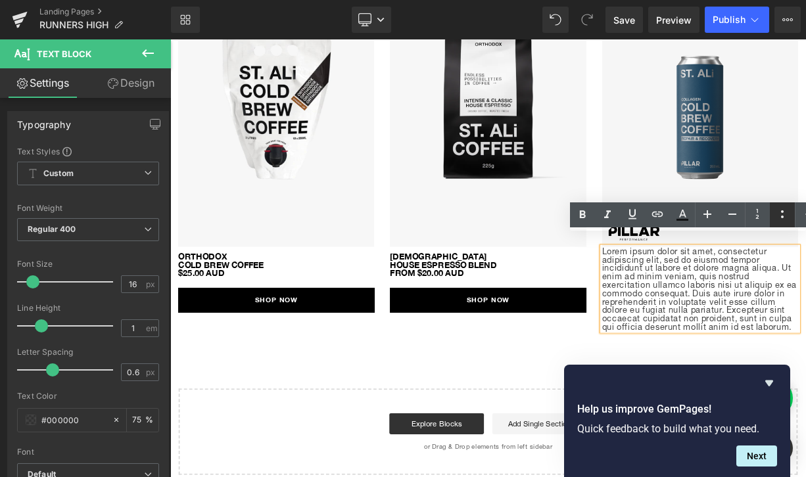
click at [778, 221] on icon at bounding box center [782, 214] width 16 height 16
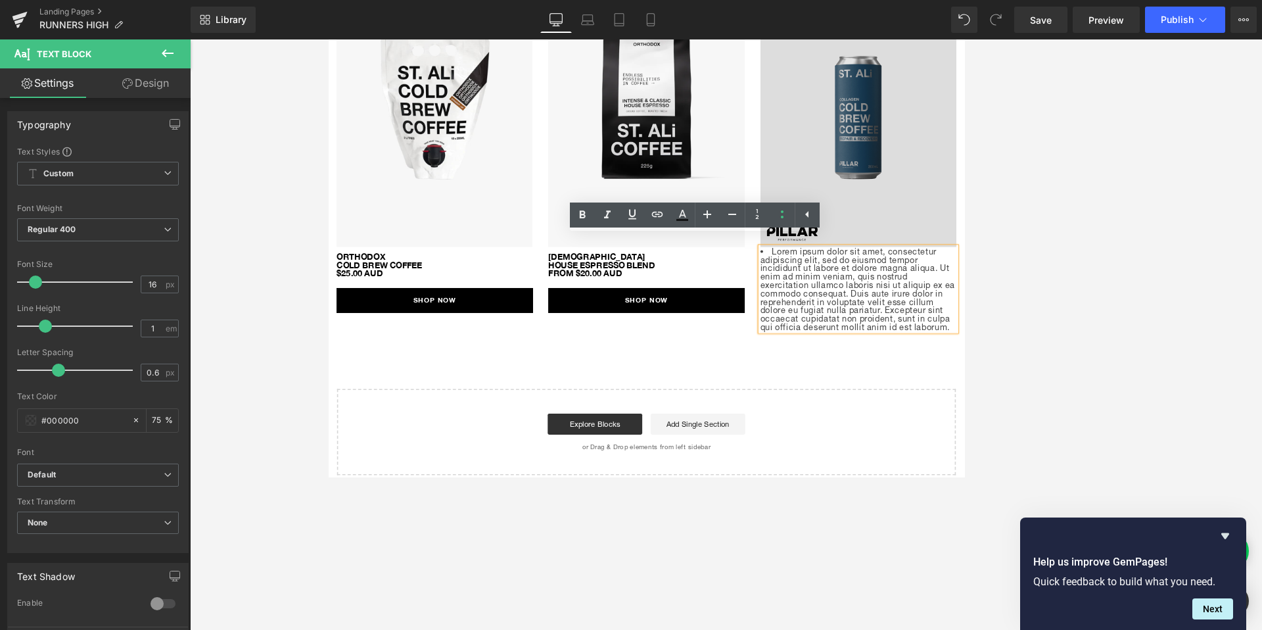
scroll to position [632, 0]
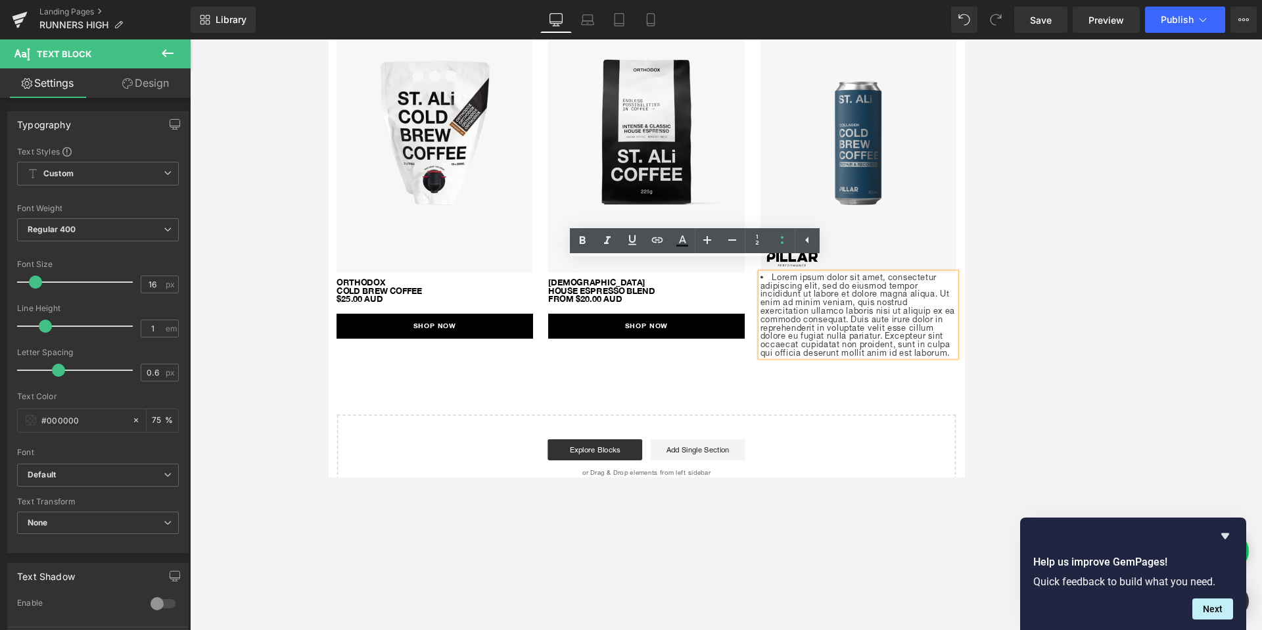
click at [805, 467] on div "Separator Image RUNNER'S HIGH Heading The Aeropress is a quick, easy, and versa…" at bounding box center [725, 51] width 795 height 1132
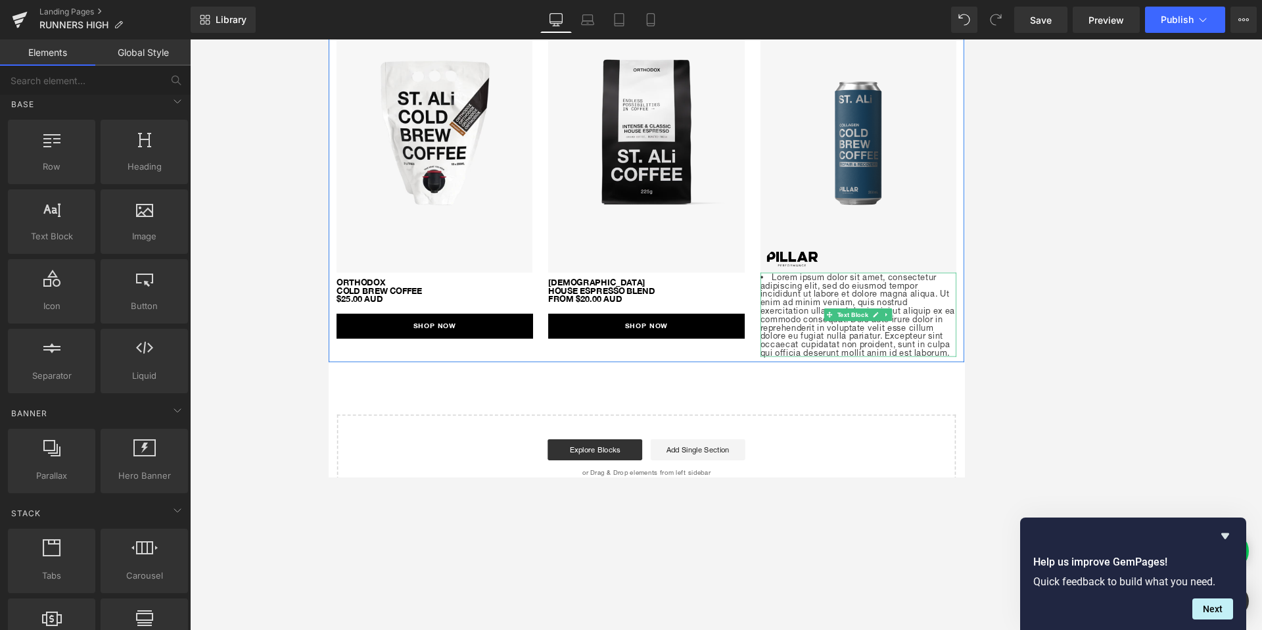
click at [805, 376] on span "Text Block" at bounding box center [984, 384] width 44 height 16
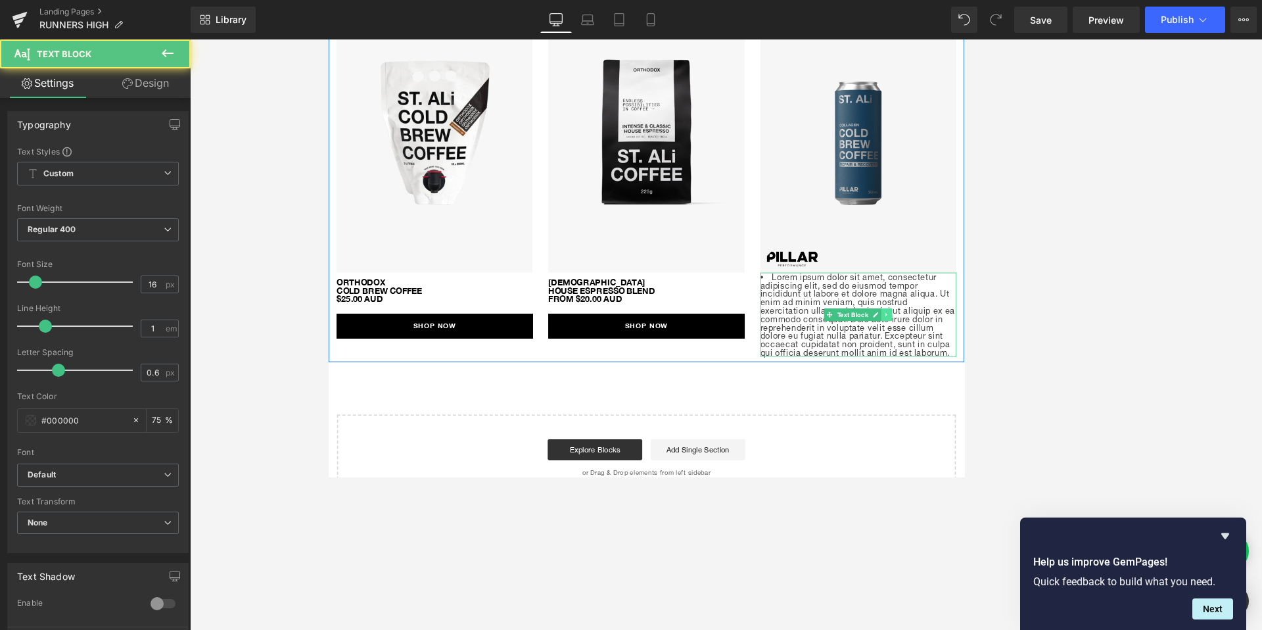
click at [805, 380] on icon at bounding box center [1026, 384] width 7 height 8
click at [805, 381] on icon at bounding box center [1033, 384] width 7 height 7
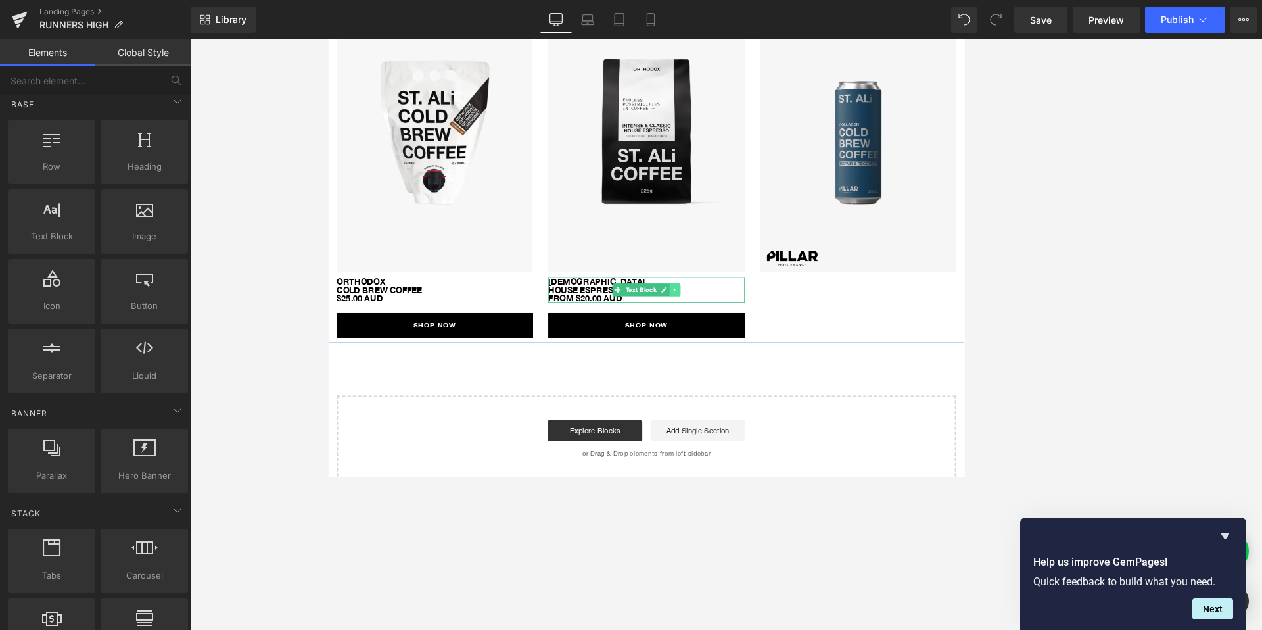
click at [761, 351] on icon at bounding box center [761, 353] width 2 height 5
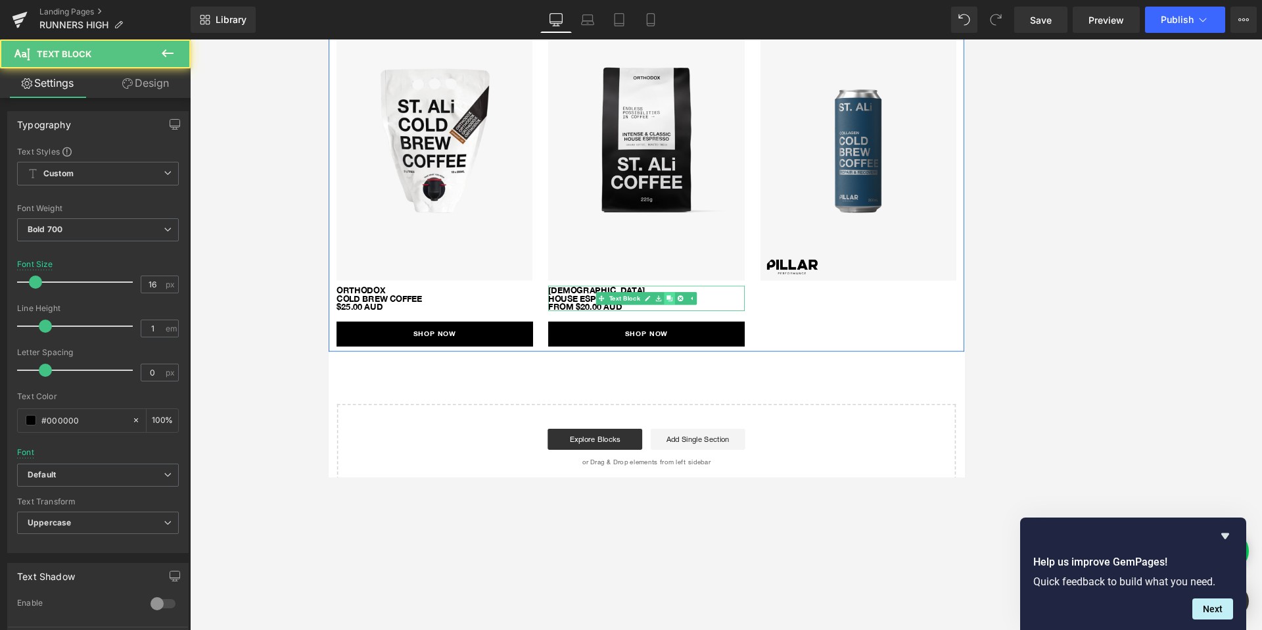
click at [759, 348] on p "[DEMOGRAPHIC_DATA]" at bounding box center [725, 353] width 245 height 11
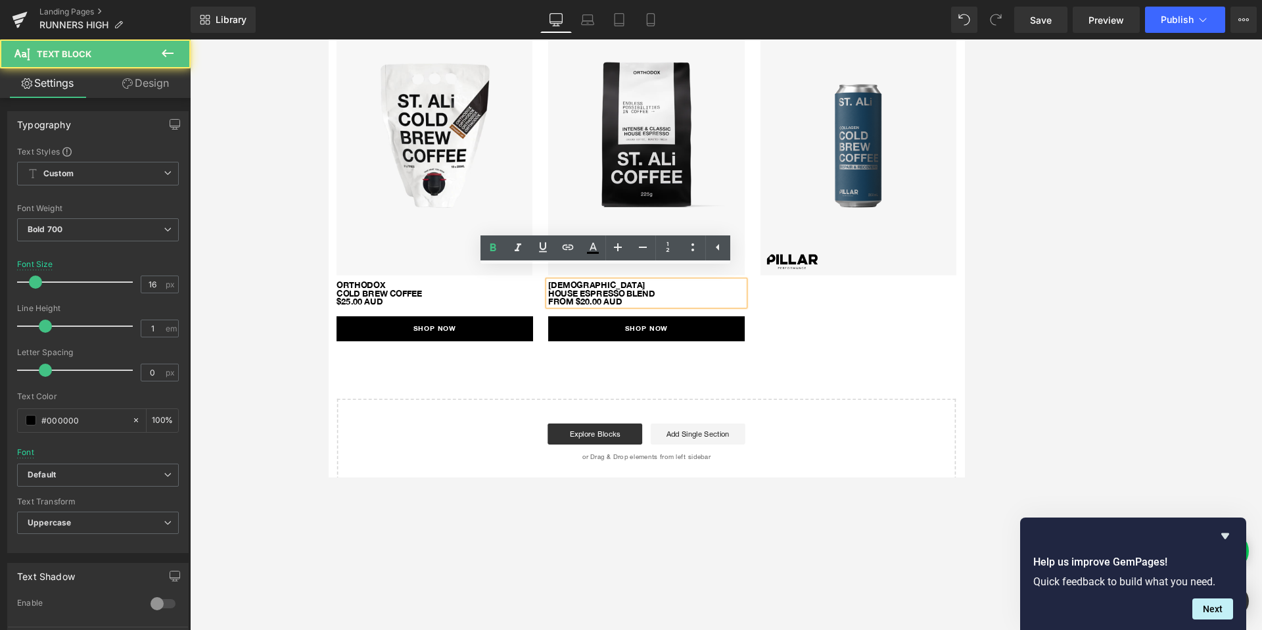
scroll to position [630, 0]
click at [776, 351] on p "HOUSE ESPRESSO BLEND FROM $20.00 AUD" at bounding box center [725, 360] width 245 height 21
click at [805, 373] on div "Image orthodox cold brew coffee $25.00 aud Text Block SHOP NOW Button Image ORT…" at bounding box center [725, 214] width 795 height 415
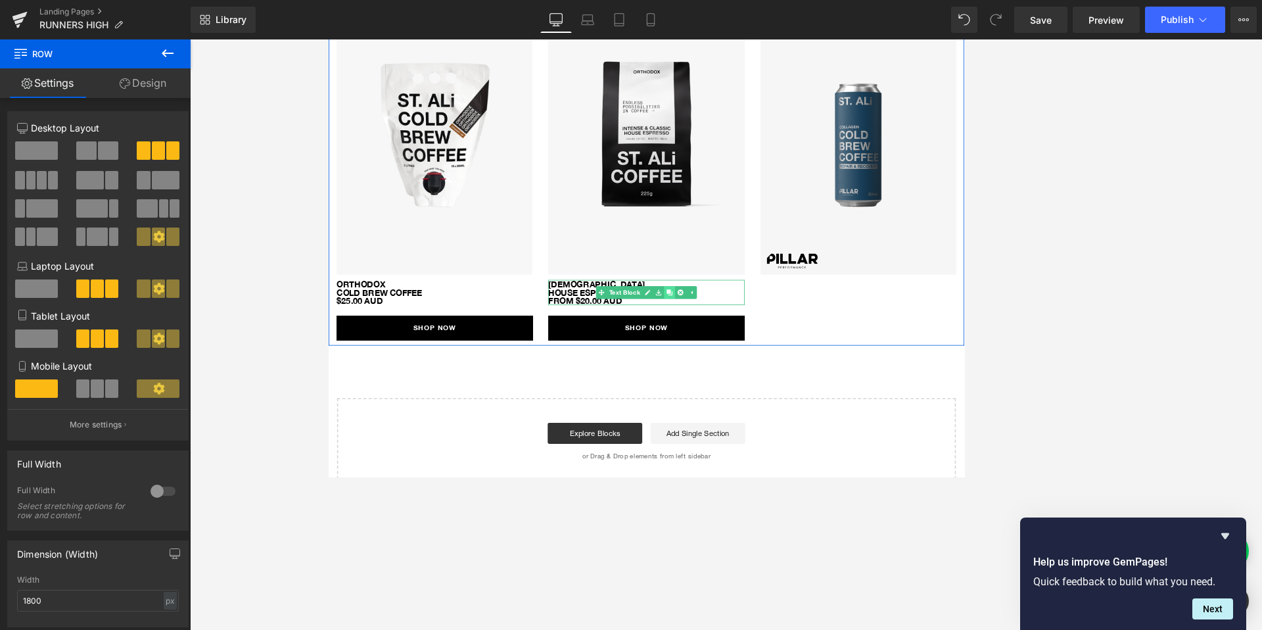
click at [755, 352] on icon at bounding box center [754, 355] width 7 height 7
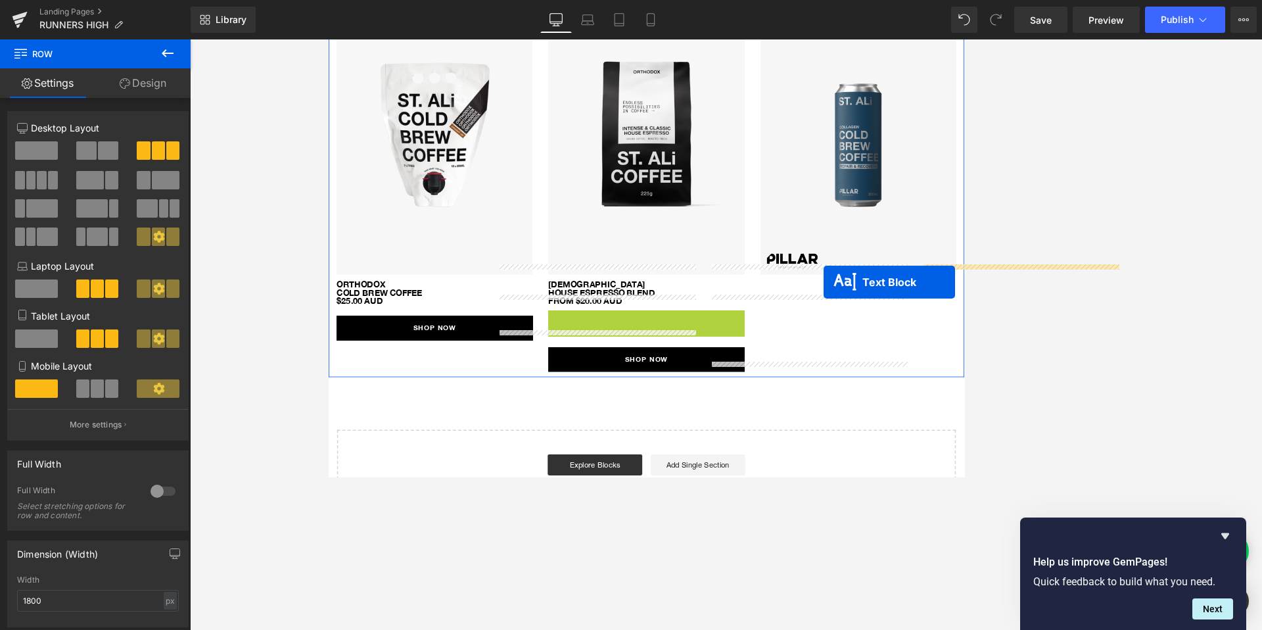
drag, startPoint x: 711, startPoint y: 380, endPoint x: 948, endPoint y: 343, distance: 239.5
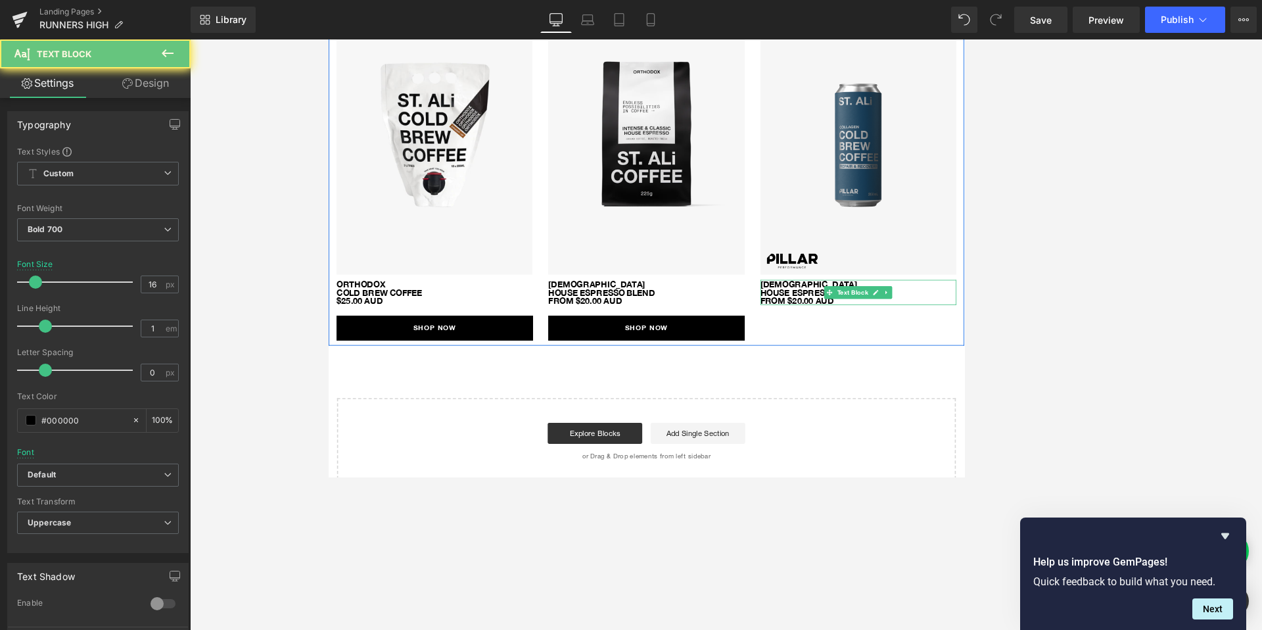
click at [805, 350] on p "HOUSE ESPRESSO BLEND FROM $20.00 AUD" at bounding box center [990, 360] width 245 height 21
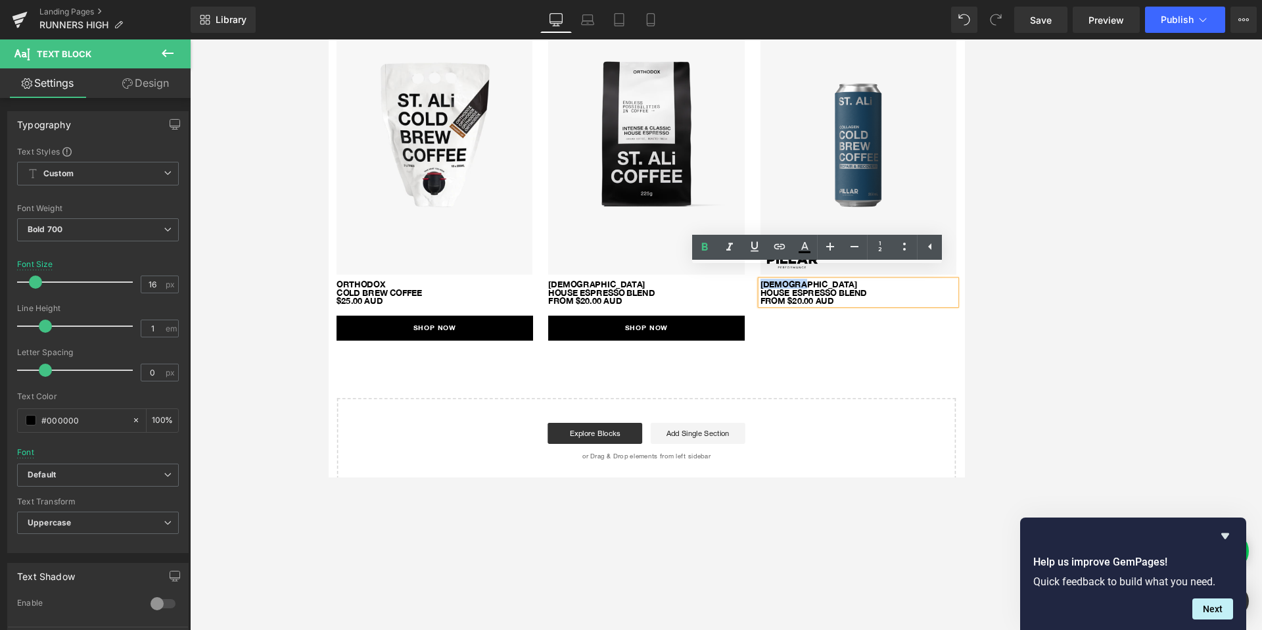
drag, startPoint x: 895, startPoint y: 329, endPoint x: 877, endPoint y: 321, distance: 19.4
click at [805, 321] on div "Image ORTHODOX HOUSE ESPRESSO BLEND FROM $20.00 AUD Text Block" at bounding box center [990, 199] width 265 height 345
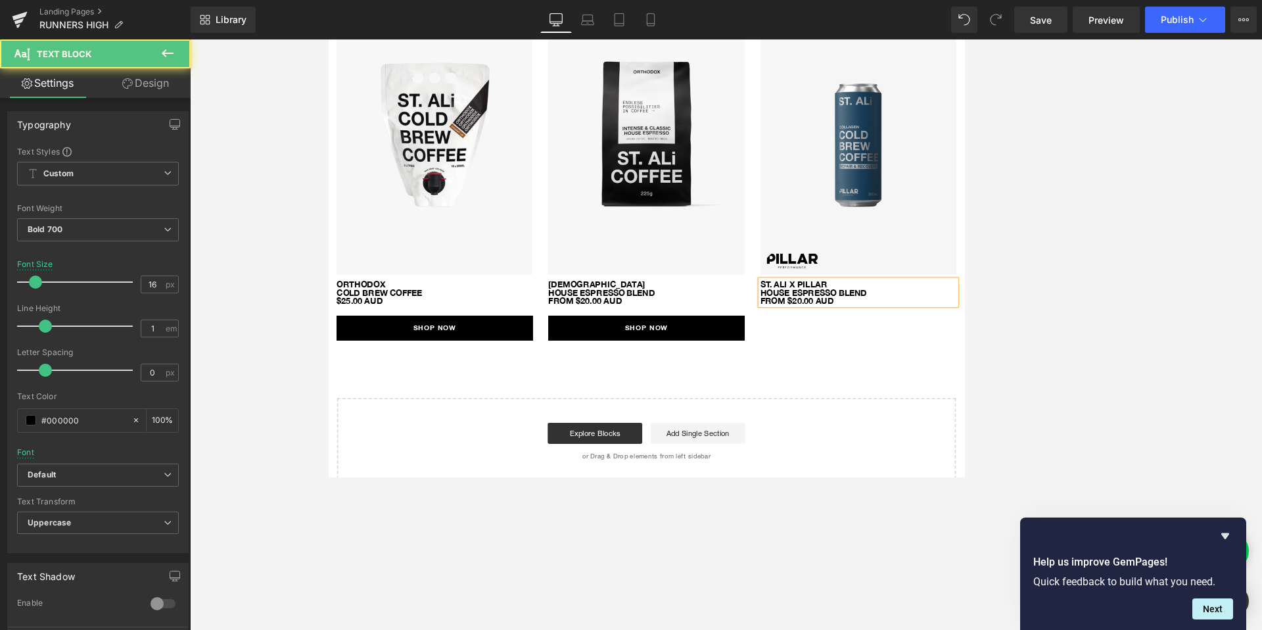
click at [805, 350] on p "HOUSE ESPRESSO BLEND FROM $20.00 AUD" at bounding box center [990, 360] width 245 height 21
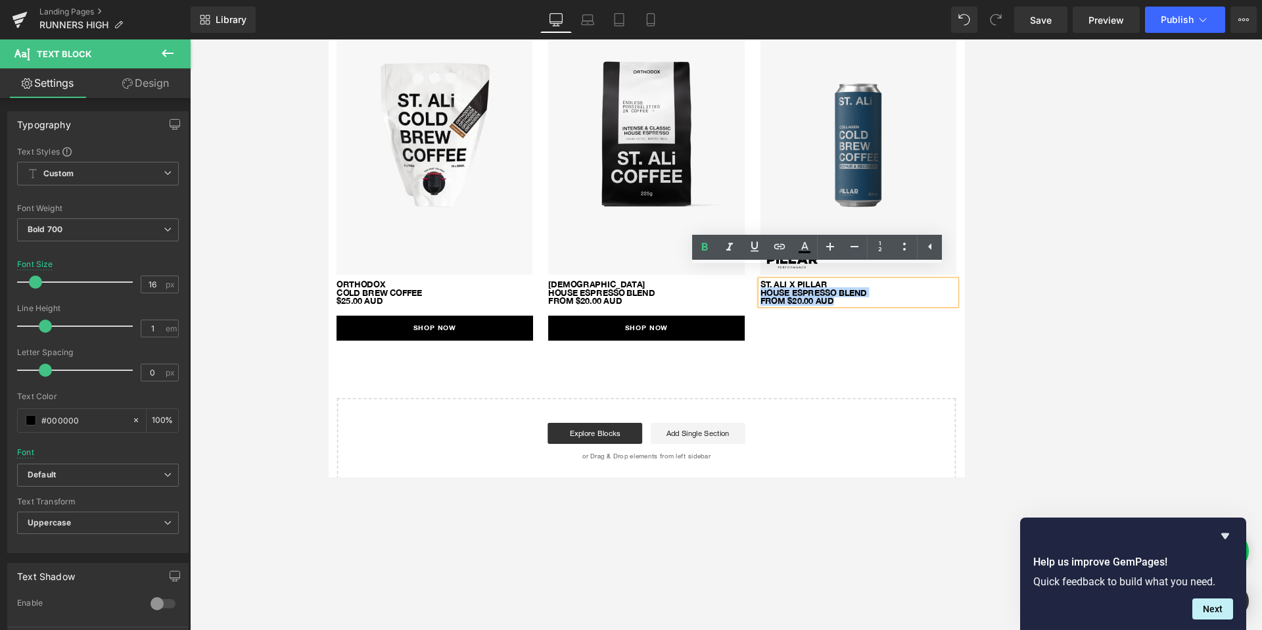
drag, startPoint x: 1015, startPoint y: 342, endPoint x: 867, endPoint y: 342, distance: 148.5
click at [805, 342] on div "ST. ALi x PIllar HOUSE ESPRESSO BLEND FROM $20.00 AUD" at bounding box center [990, 356] width 245 height 32
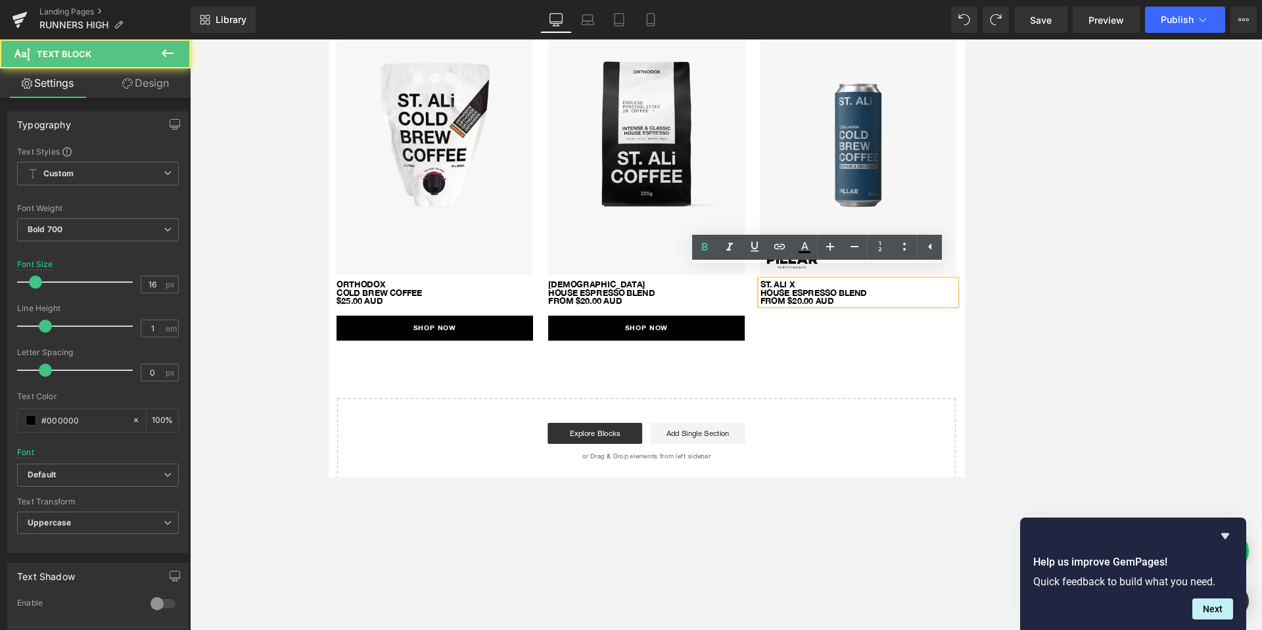
click at [805, 350] on p "HOUSE ESPRESSO BLEND FROM $20.00 AUD" at bounding box center [990, 360] width 245 height 21
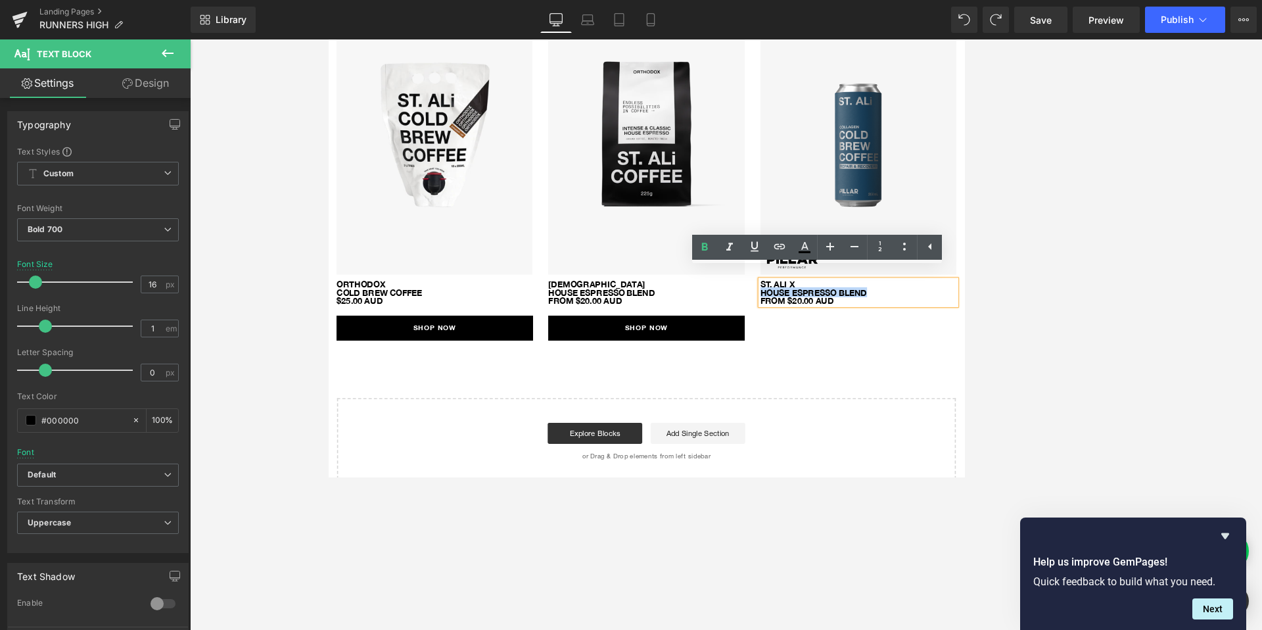
drag, startPoint x: 1006, startPoint y: 344, endPoint x: 871, endPoint y: 345, distance: 134.7
click at [805, 350] on p "HOUSE ESPRESSO BLEND FROM $20.00 AUD" at bounding box center [990, 360] width 245 height 21
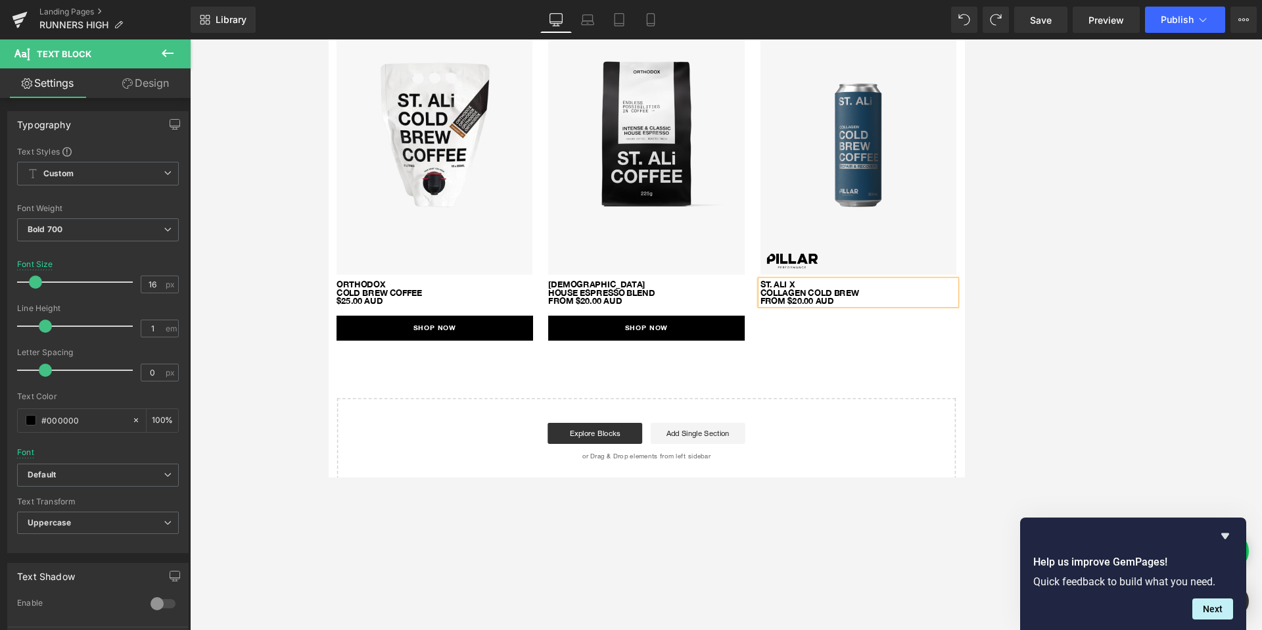
click at [805, 322] on div at bounding box center [726, 334] width 1072 height 590
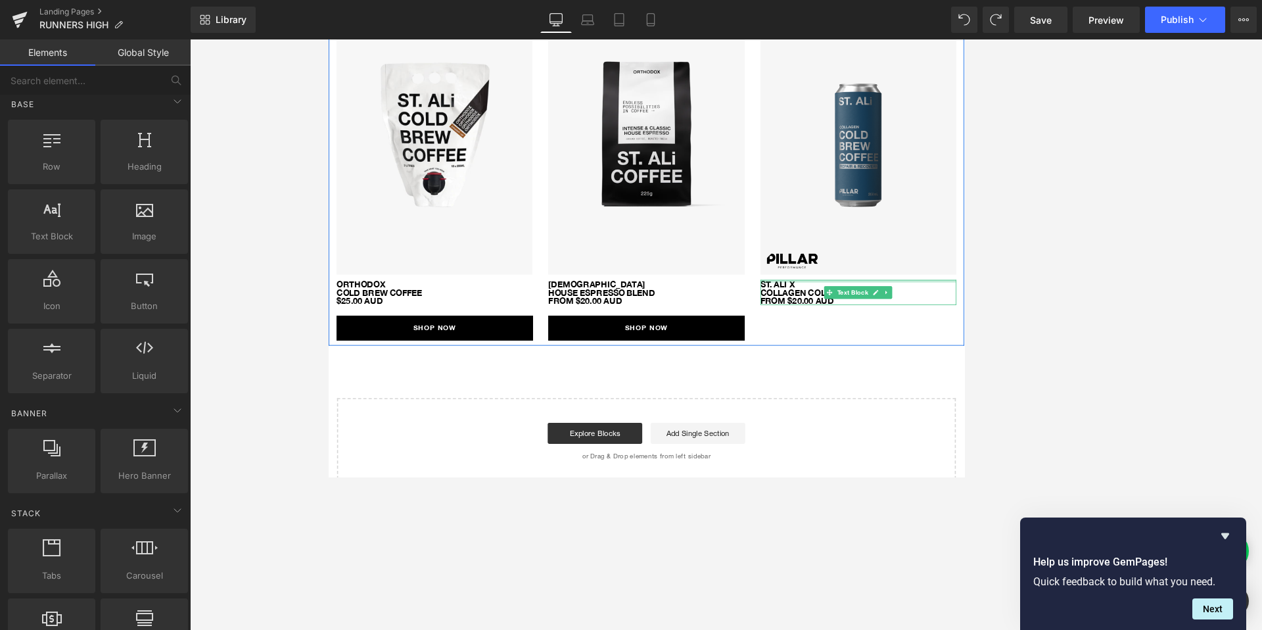
click at [805, 340] on p "ST. ALi x" at bounding box center [990, 345] width 245 height 11
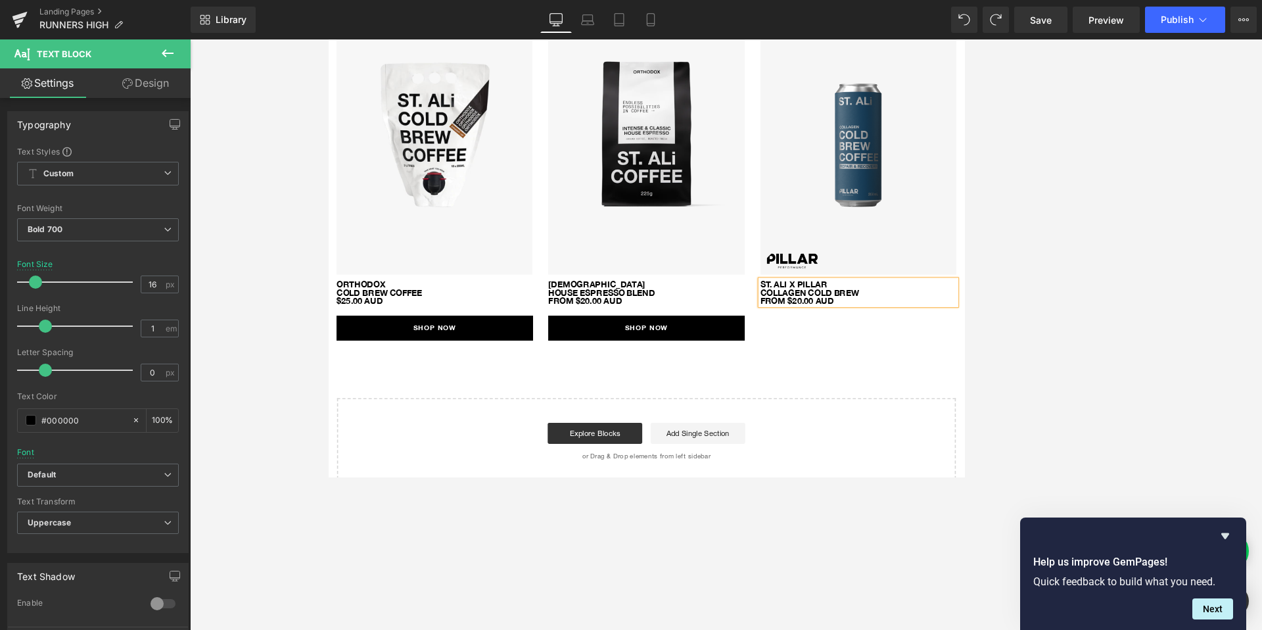
click at [805, 356] on p "COLLAGEN COLD BREW FROM $20.00 AUD" at bounding box center [990, 360] width 245 height 21
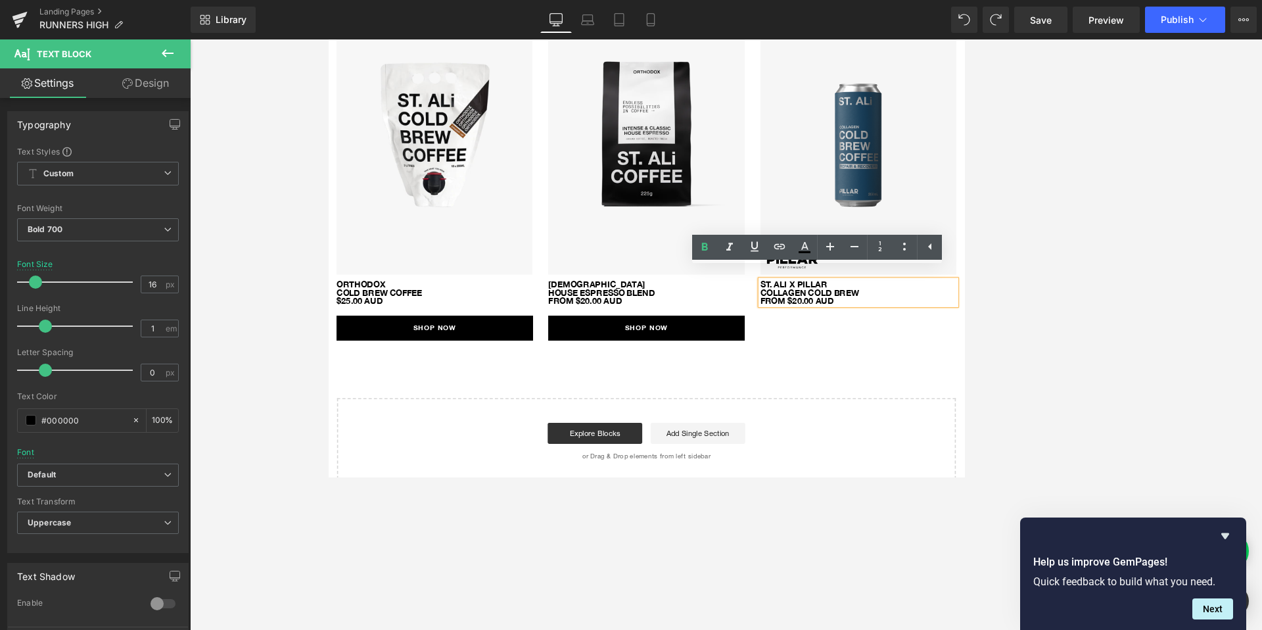
click at [805, 355] on p "COLLAGEN COLD BREW FROM $20.00 AUD" at bounding box center [990, 360] width 245 height 21
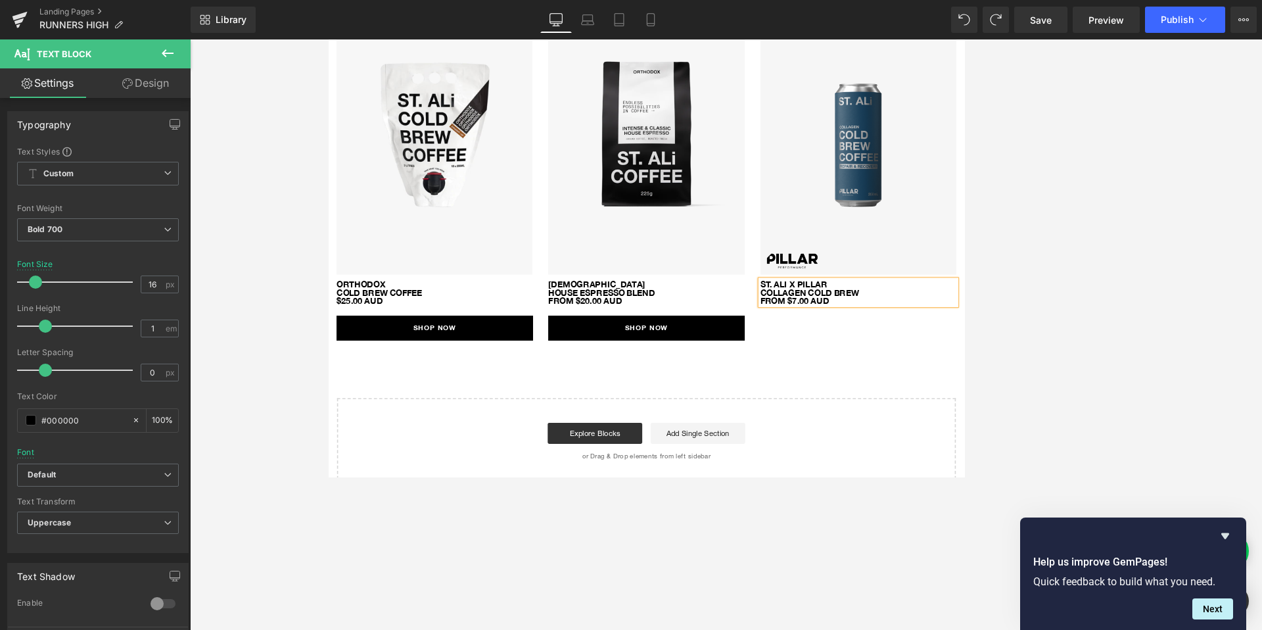
click at [805, 348] on div at bounding box center [726, 334] width 1072 height 590
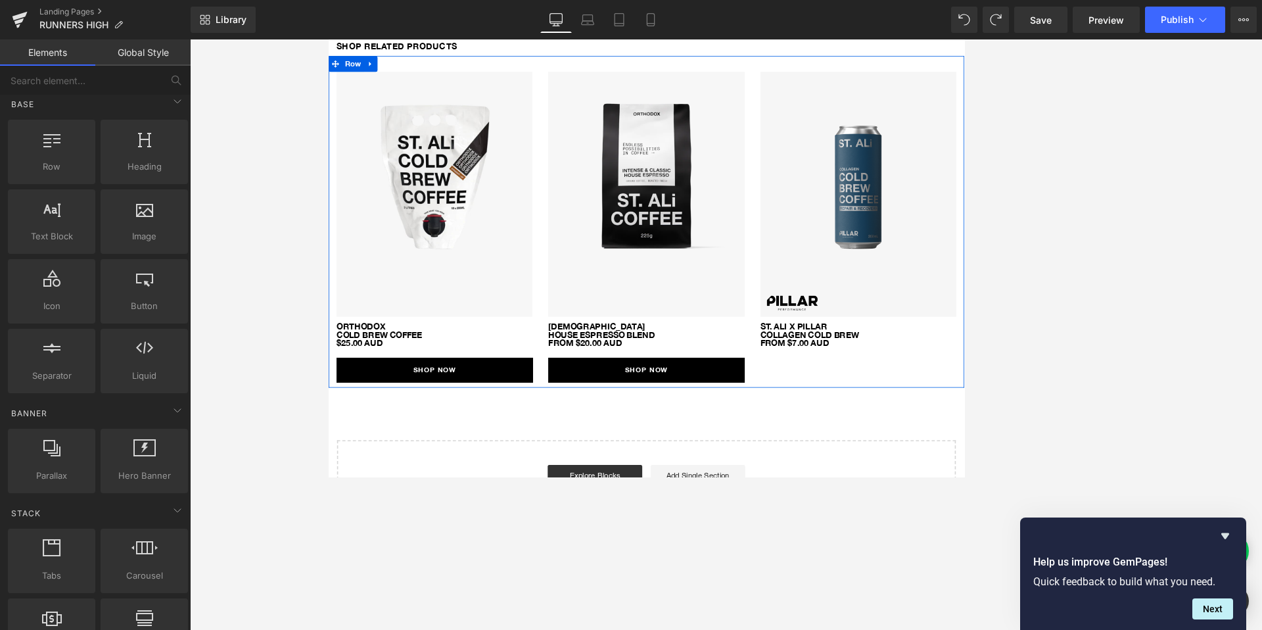
scroll to position [586, 0]
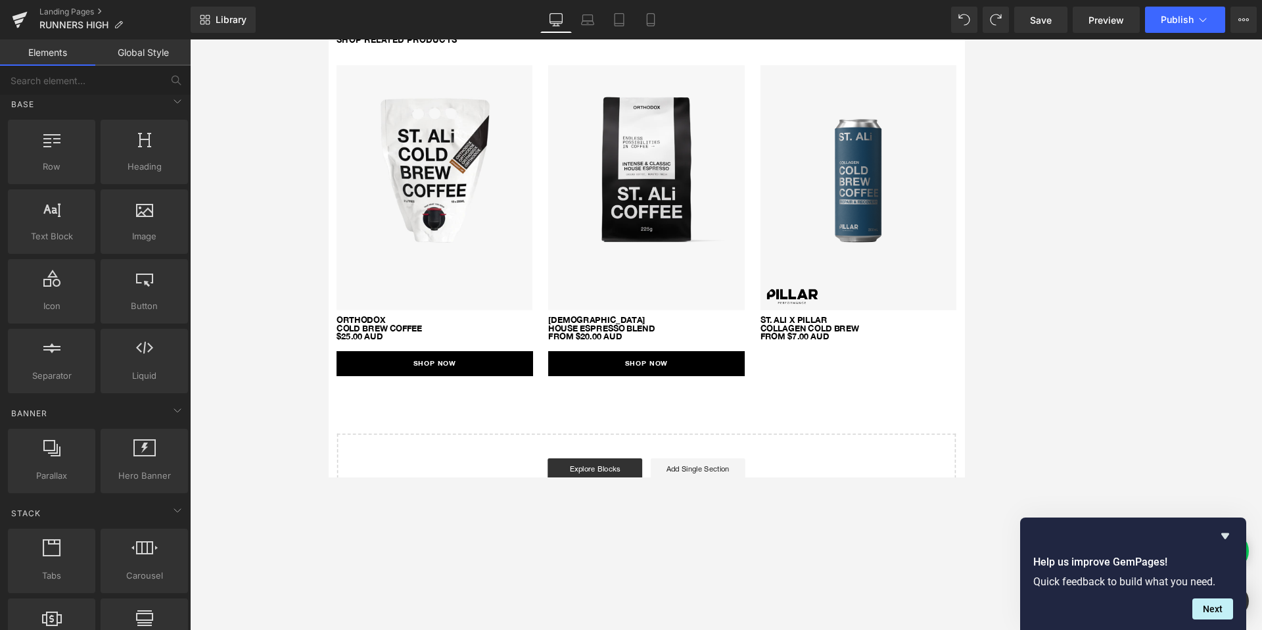
click at [775, 429] on link "SHOP NOW" at bounding box center [725, 444] width 245 height 31
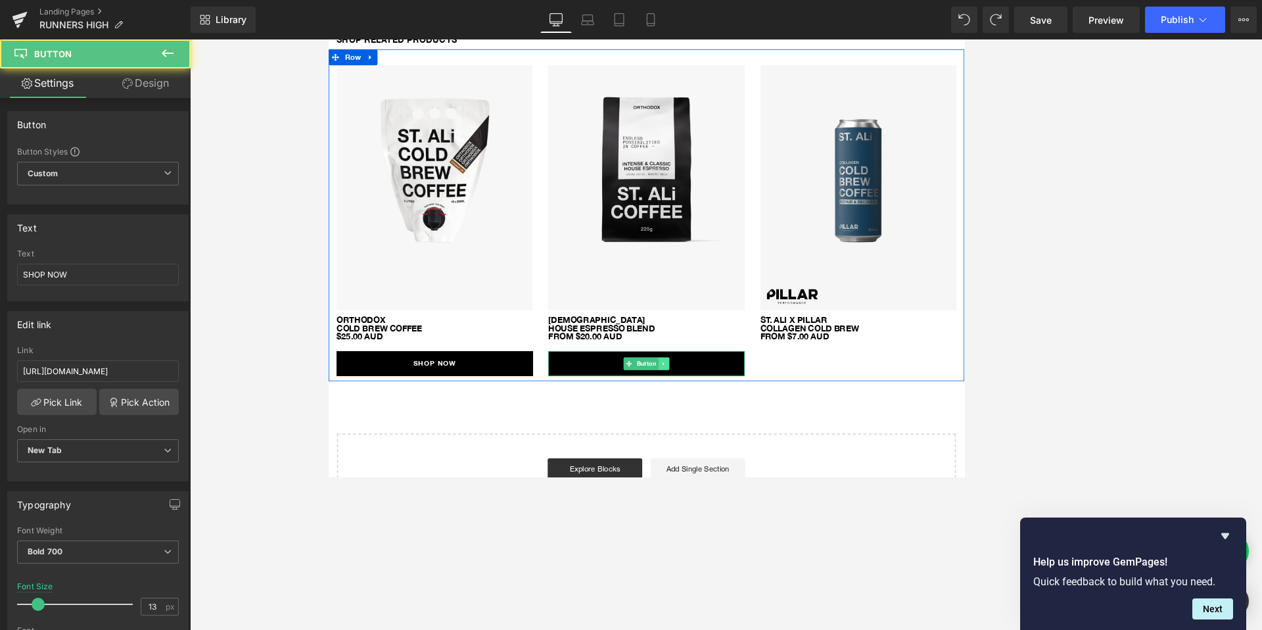
click at [747, 437] on link at bounding box center [748, 445] width 14 height 16
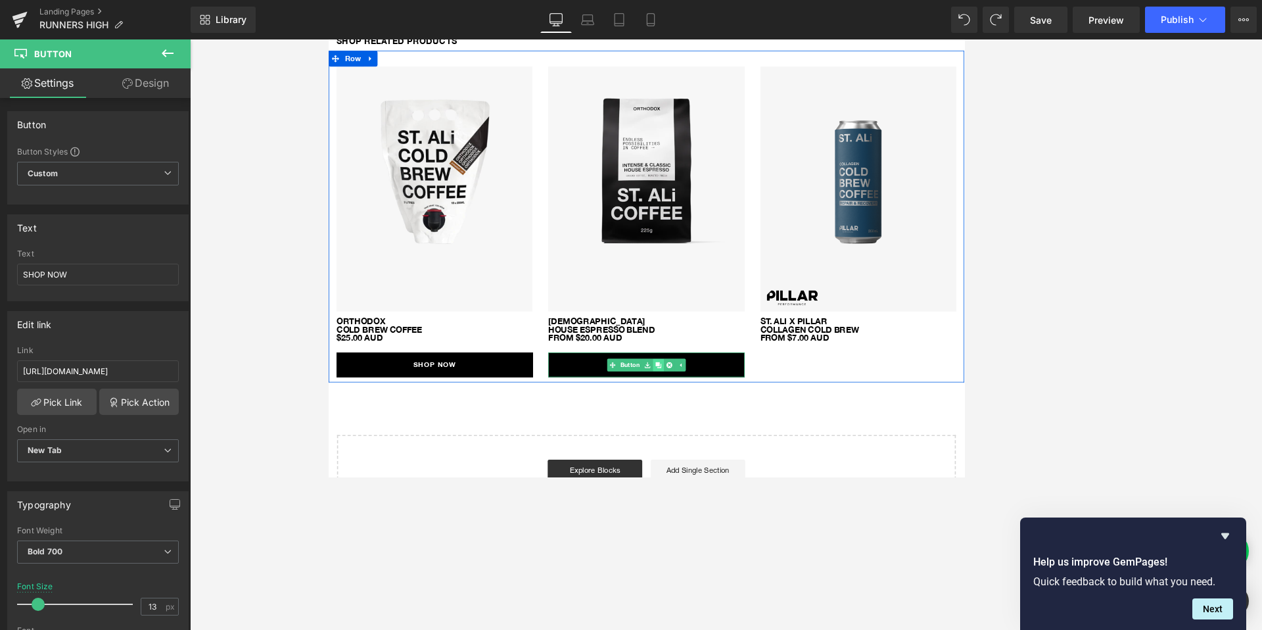
click at [744, 443] on icon at bounding box center [740, 446] width 7 height 7
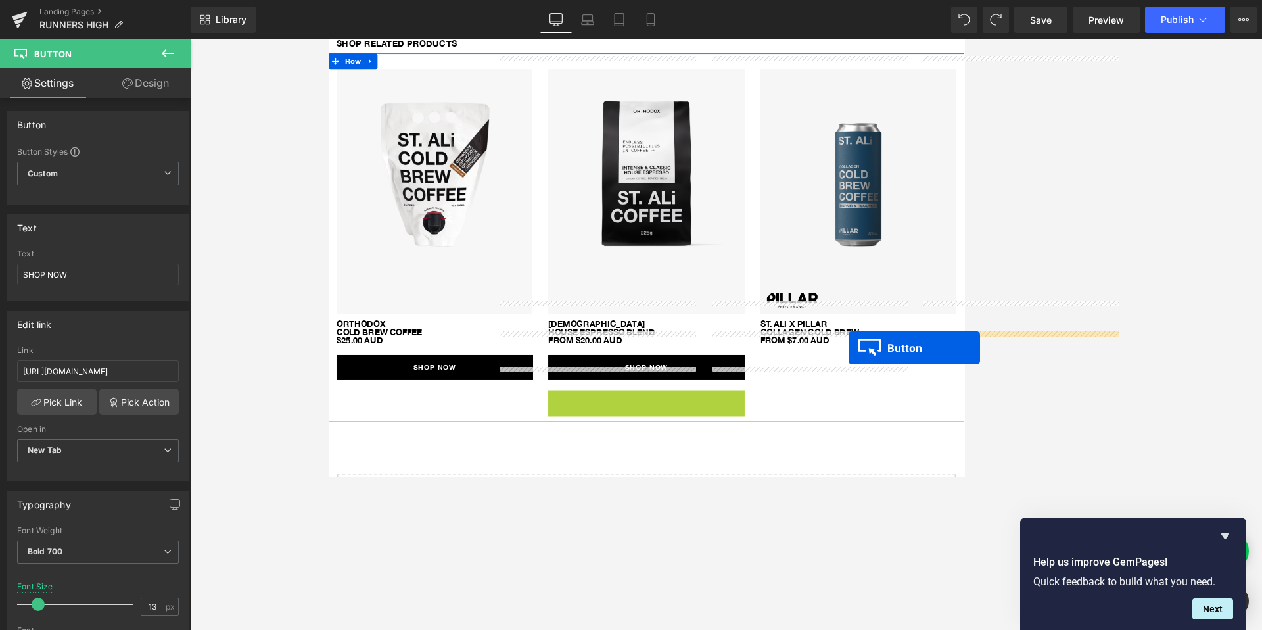
scroll to position [580, 0]
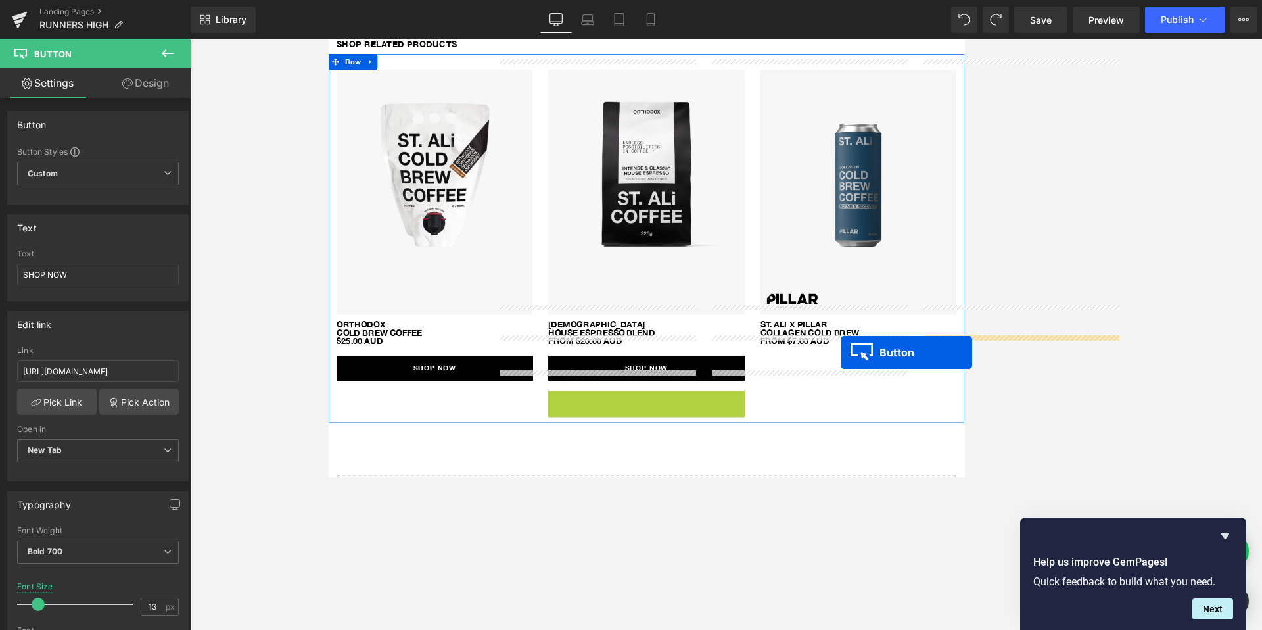
drag, startPoint x: 720, startPoint y: 475, endPoint x: 969, endPoint y: 431, distance: 252.9
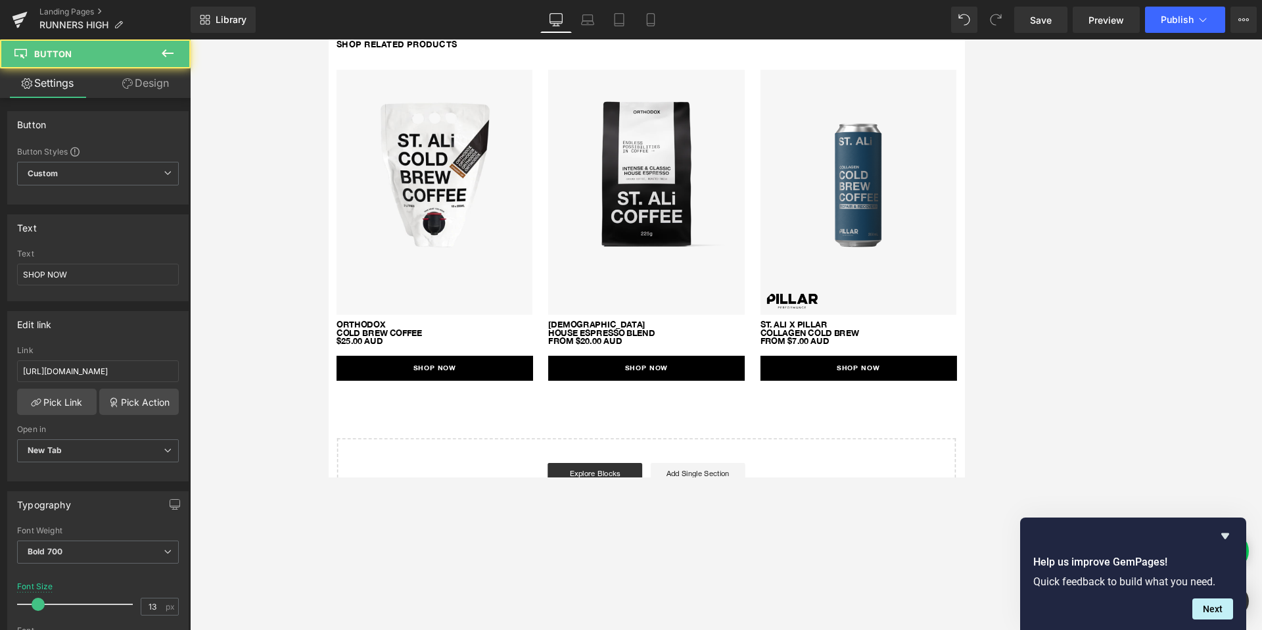
click at [805, 375] on div at bounding box center [726, 334] width 1072 height 590
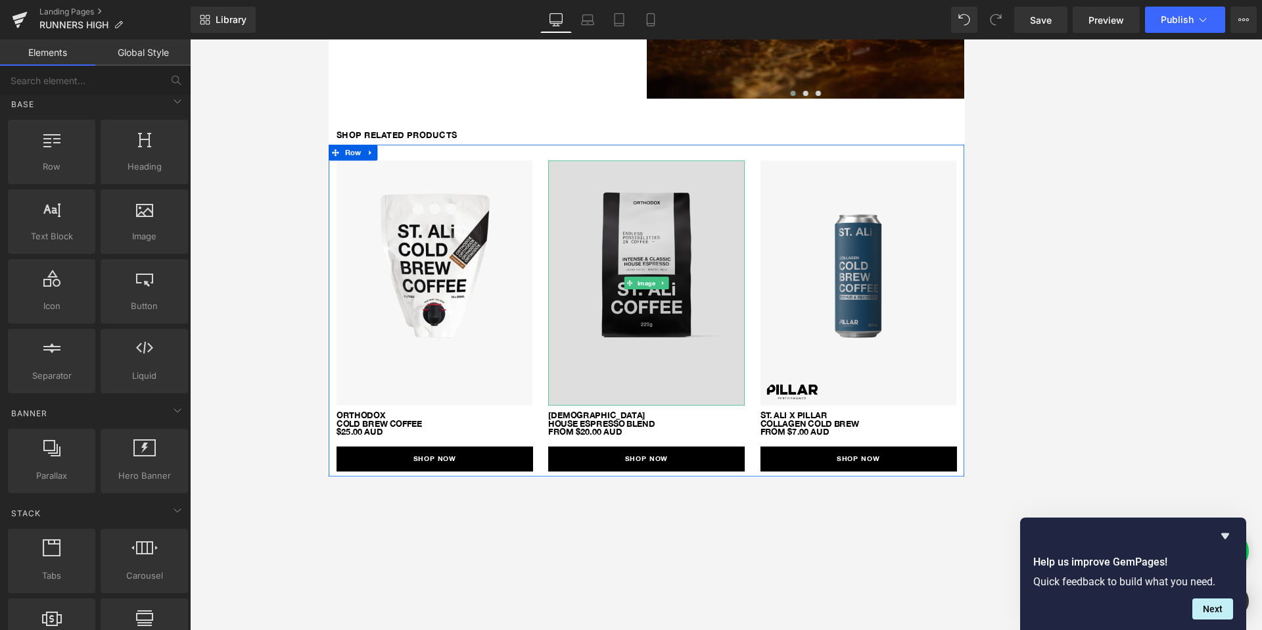
scroll to position [456, 0]
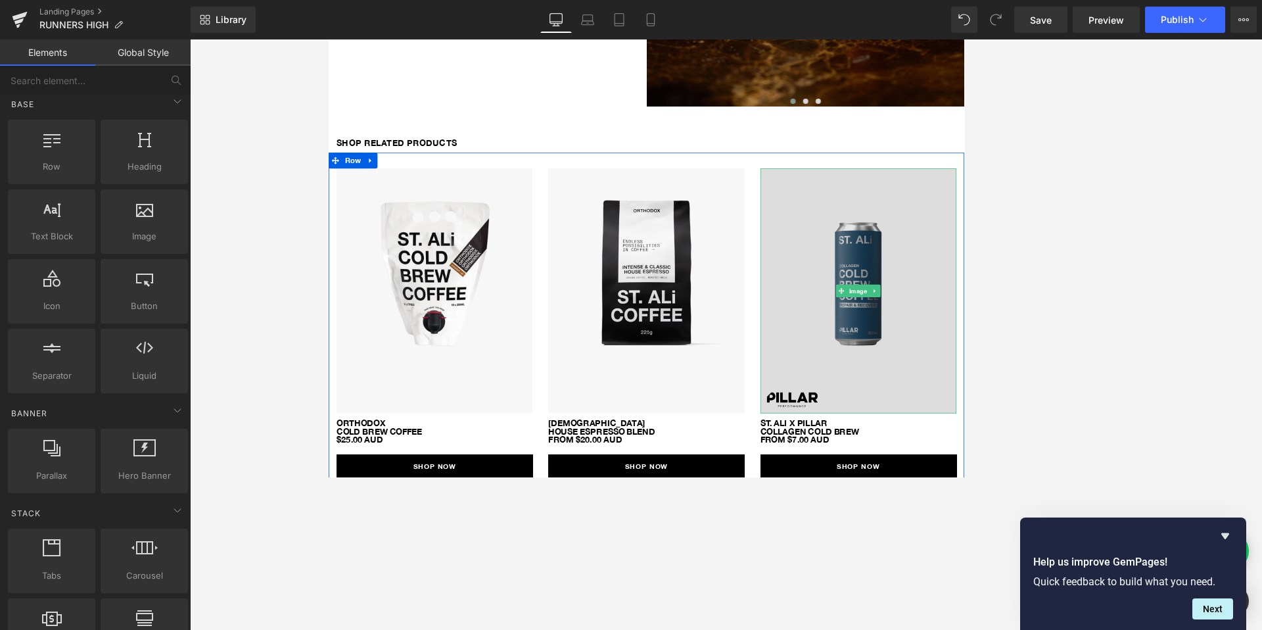
click at [805, 387] on img at bounding box center [990, 354] width 245 height 307
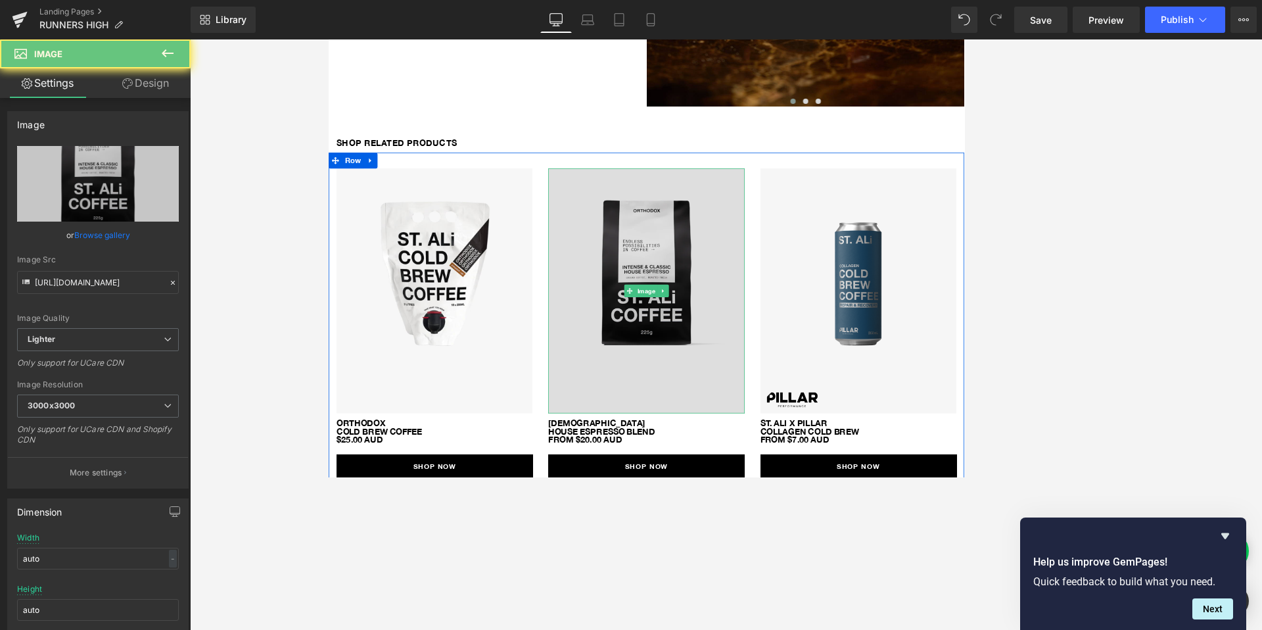
click at [707, 376] on img at bounding box center [725, 354] width 245 height 307
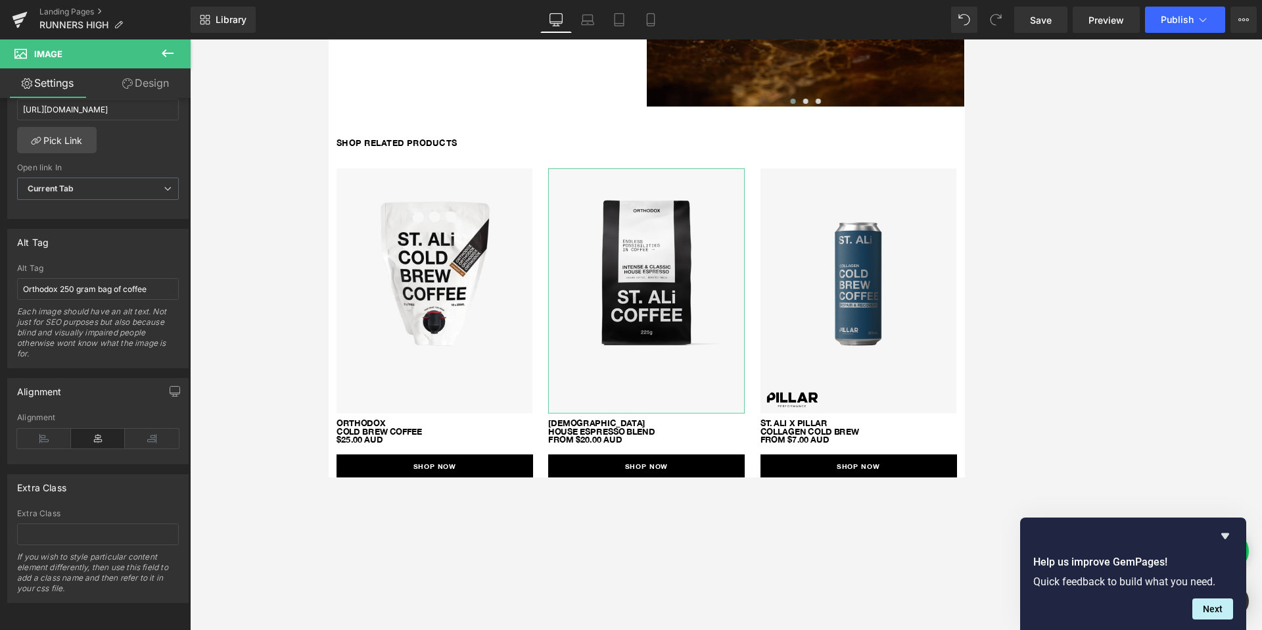
scroll to position [624, 0]
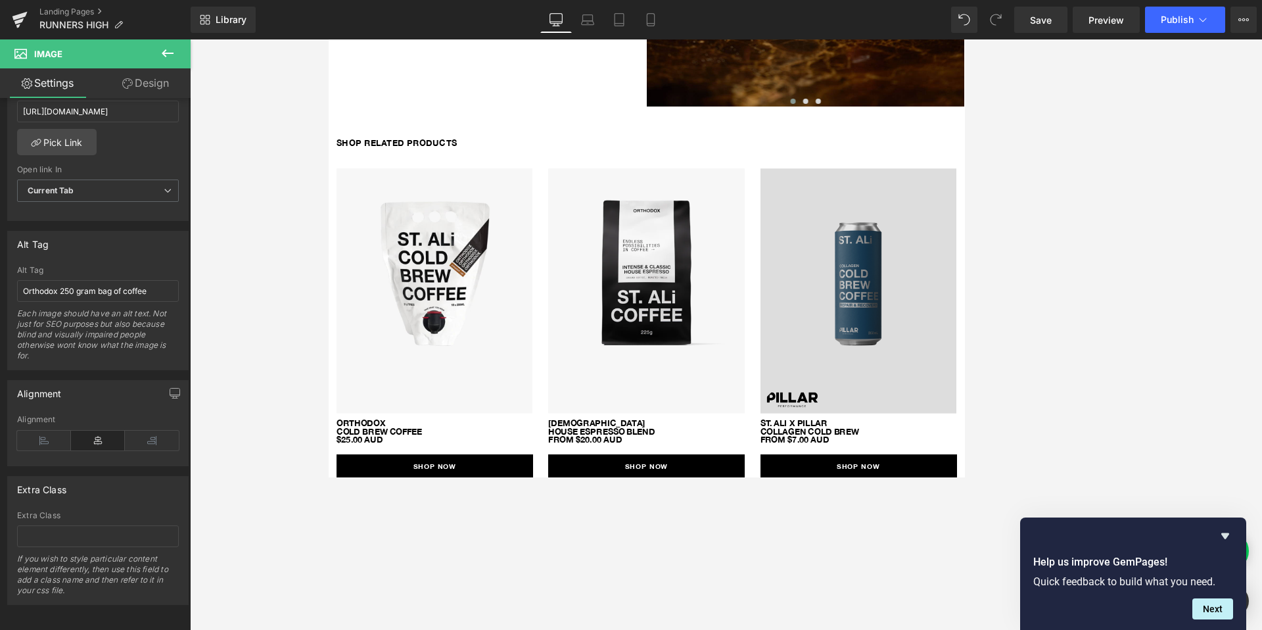
click at [805, 425] on img at bounding box center [990, 354] width 245 height 307
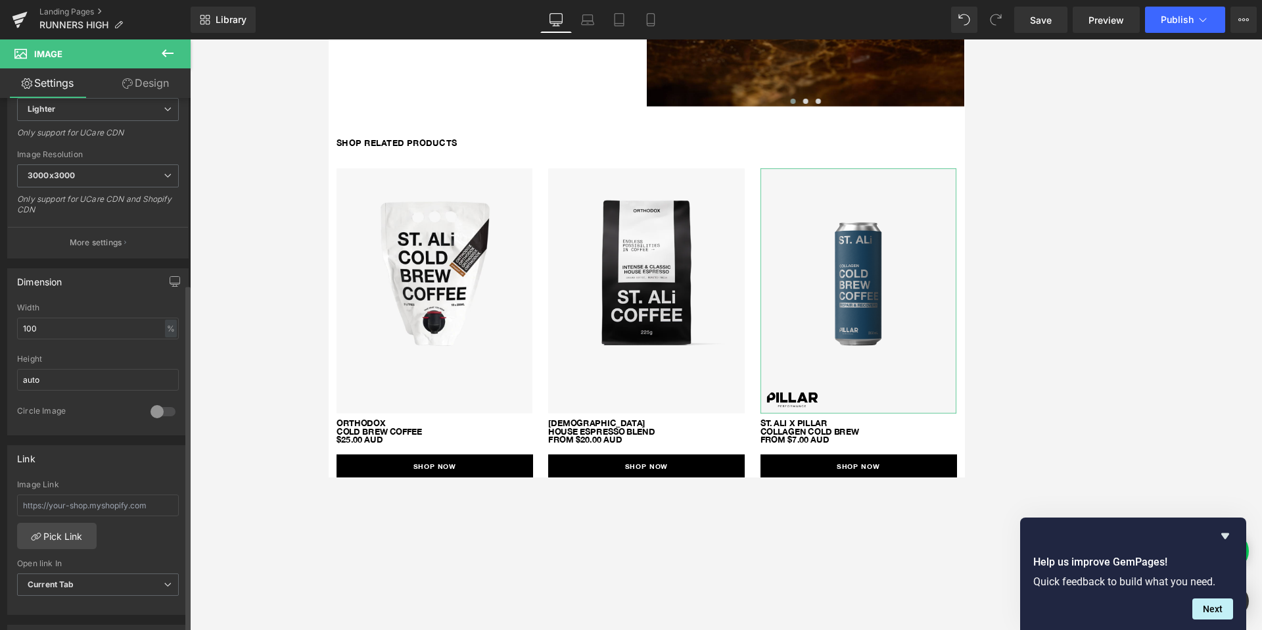
scroll to position [485, 0]
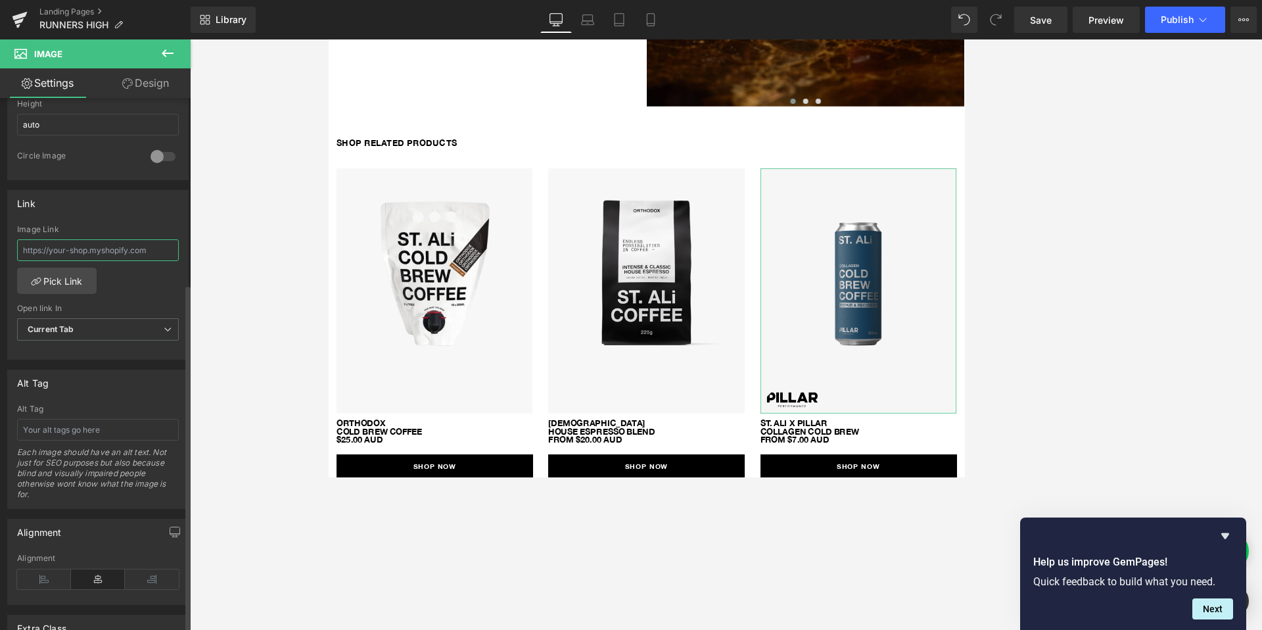
click at [120, 247] on input "text" at bounding box center [98, 250] width 162 height 22
type input "[URL][DOMAIN_NAME]"
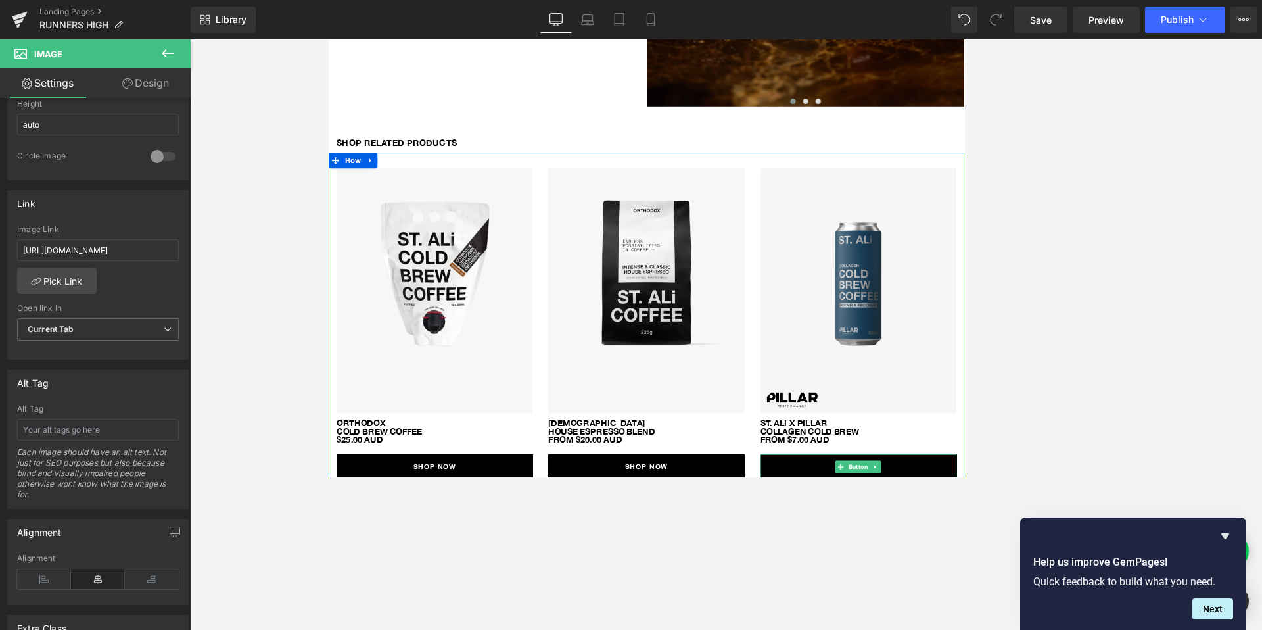
click at [805, 477] on link "SHOP NOW" at bounding box center [990, 574] width 245 height 31
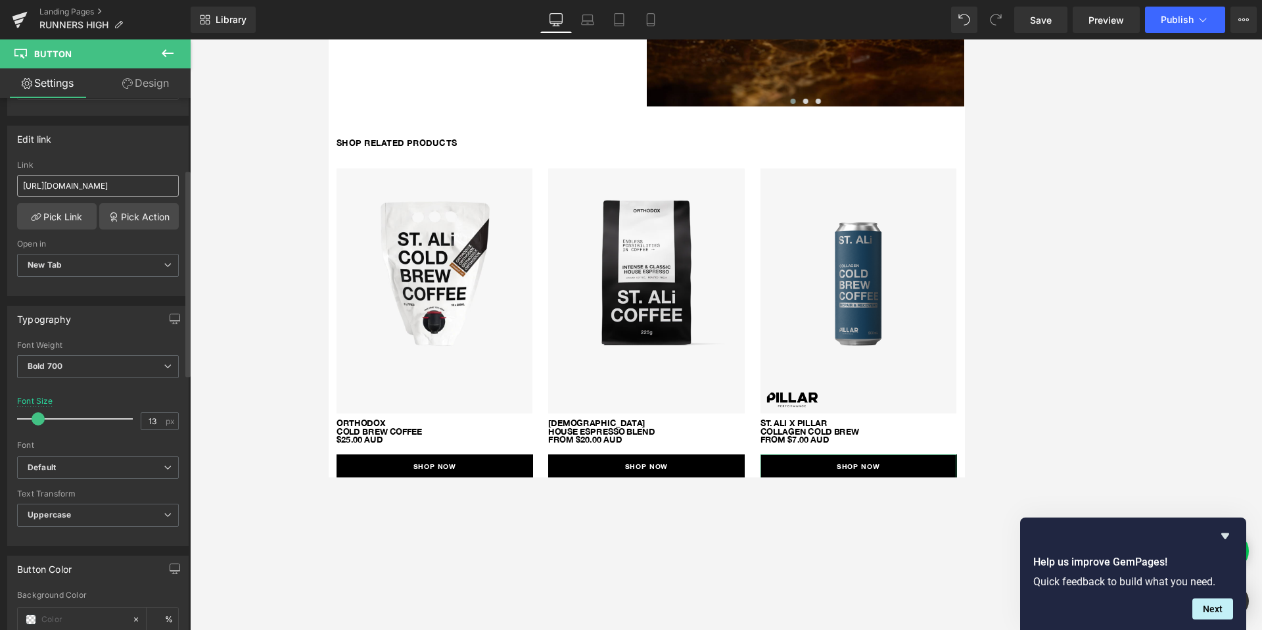
scroll to position [183, 0]
click at [113, 197] on input "[URL][DOMAIN_NAME]" at bounding box center [98, 188] width 162 height 22
type input "[URL][DOMAIN_NAME]"
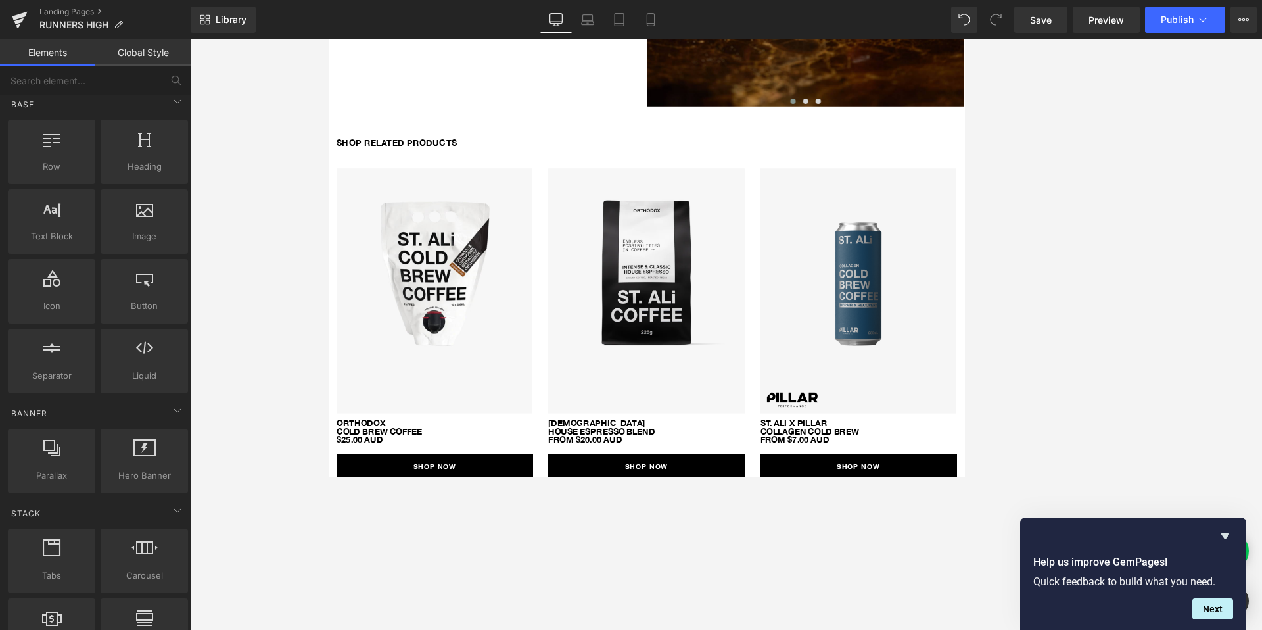
scroll to position [0, 0]
click at [805, 285] on div at bounding box center [726, 334] width 1072 height 590
click at [805, 29] on link "Save" at bounding box center [1040, 20] width 53 height 26
click at [805, 477] on icon "Hide survey" at bounding box center [1225, 536] width 16 height 16
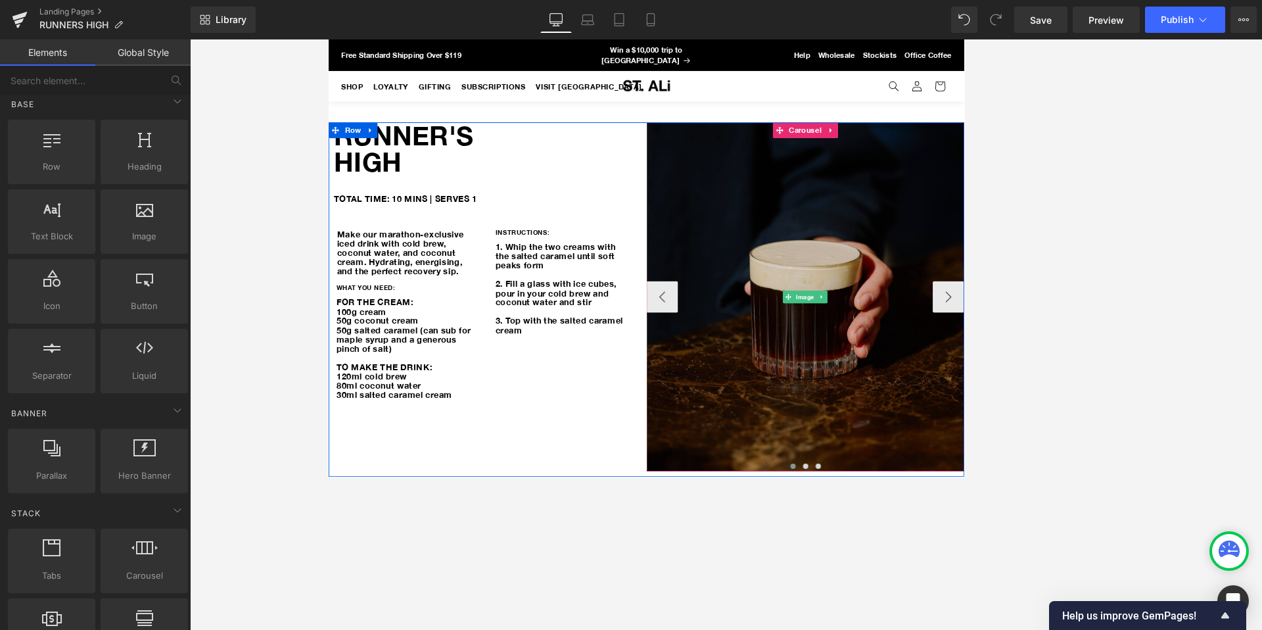
click at [805, 388] on img at bounding box center [925, 361] width 398 height 436
